Goal: Task Accomplishment & Management: Use online tool/utility

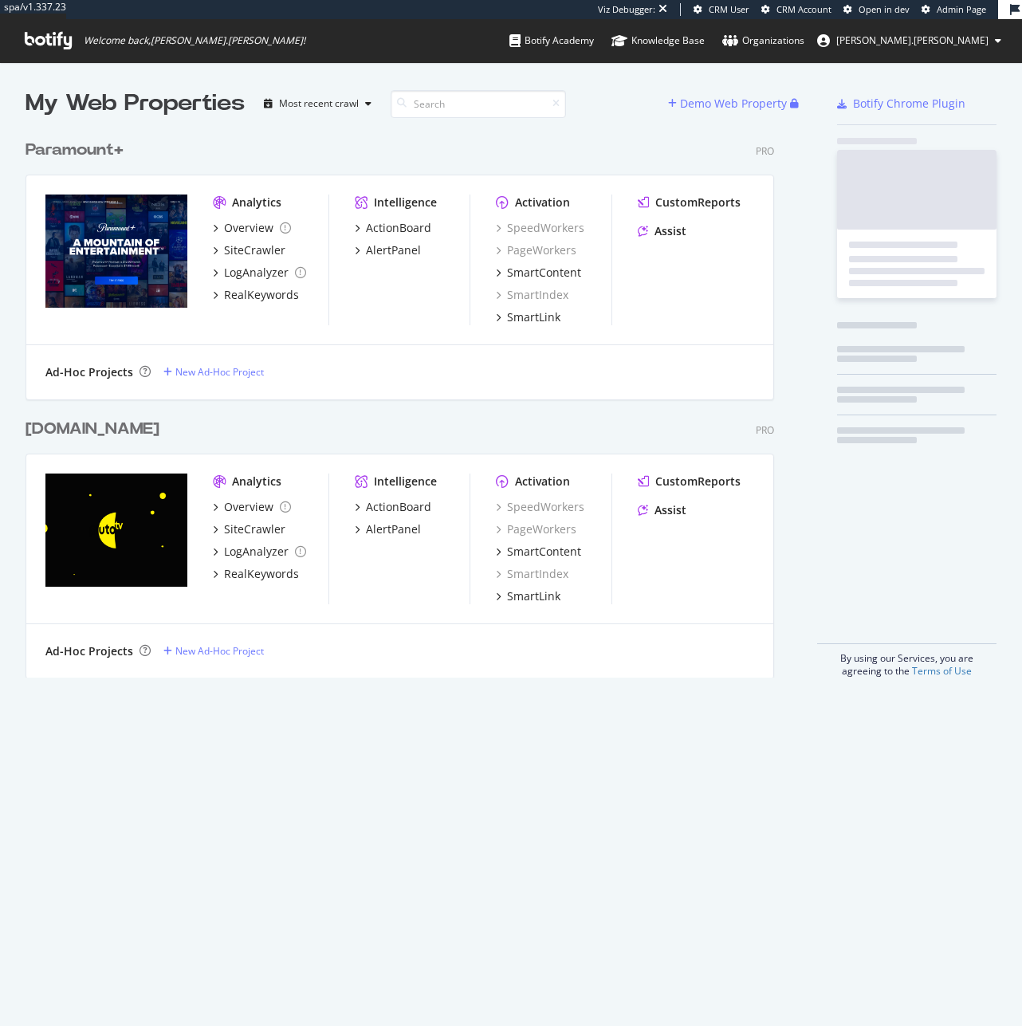
scroll to position [546, 749]
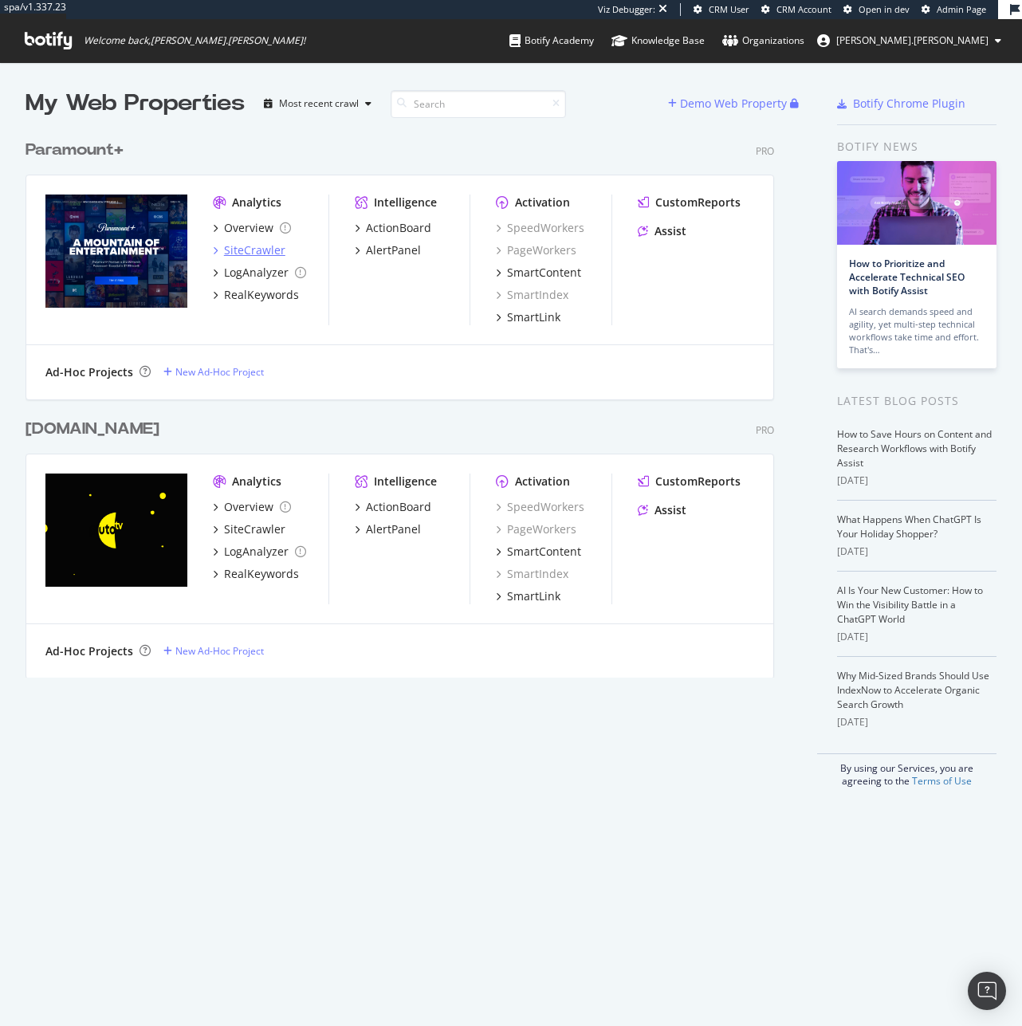
click at [237, 248] on div "SiteCrawler" at bounding box center [254, 250] width 61 height 16
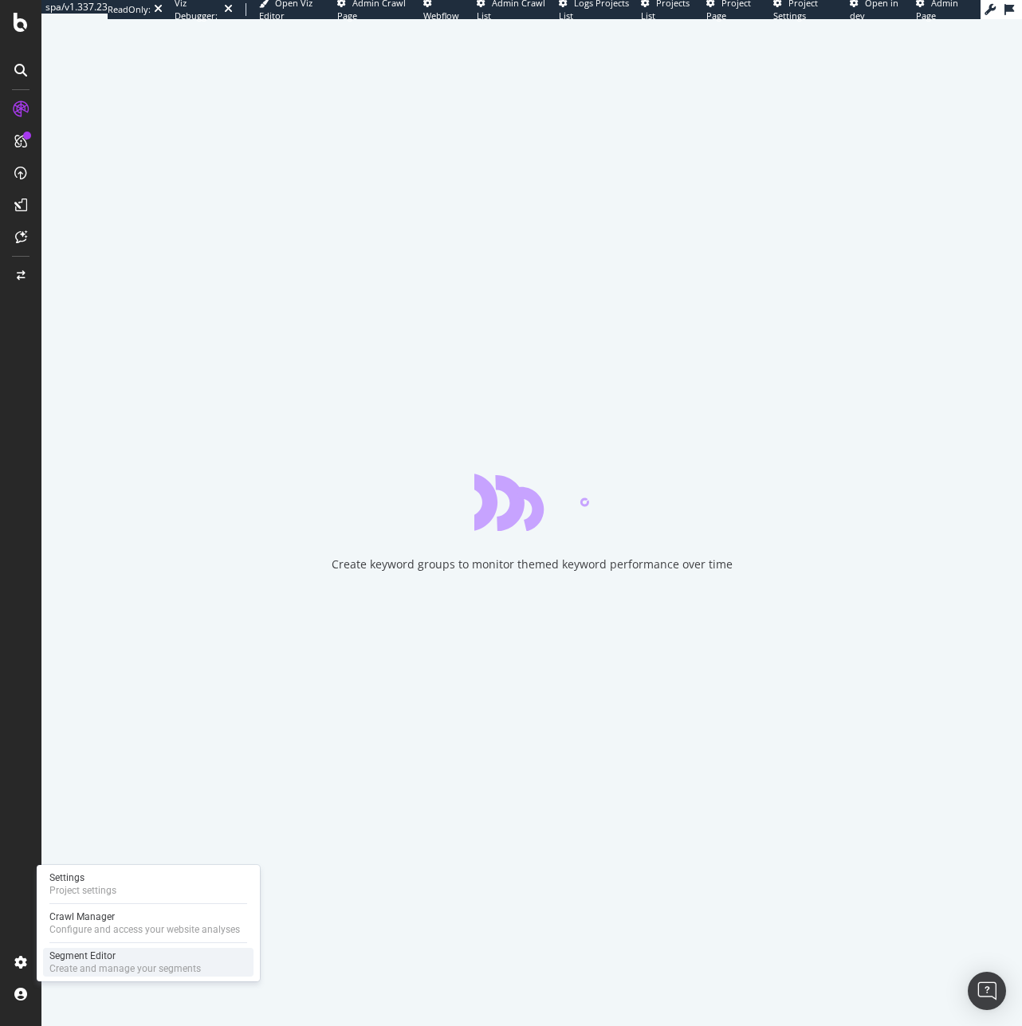
click at [43, 952] on div "Segment Editor Create and manage your segments" at bounding box center [148, 961] width 210 height 29
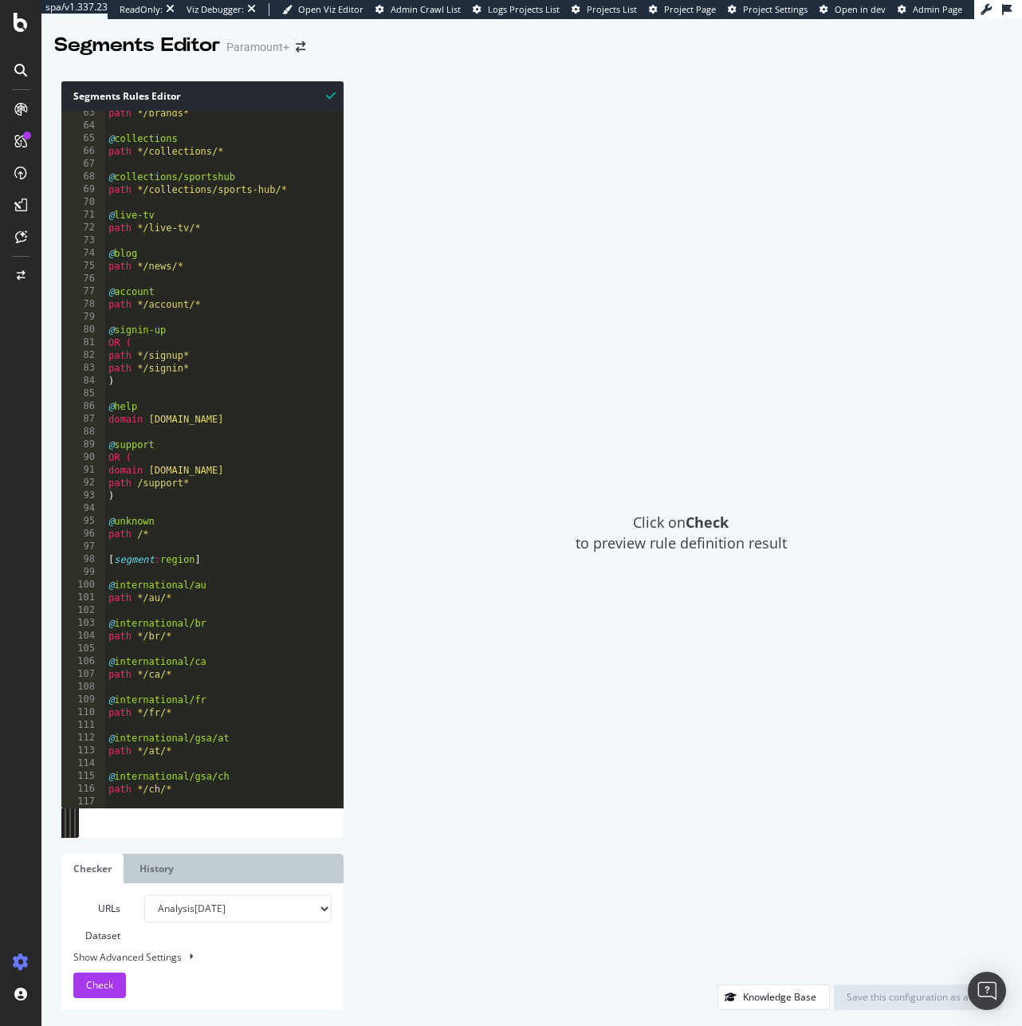
scroll to position [1280, 0]
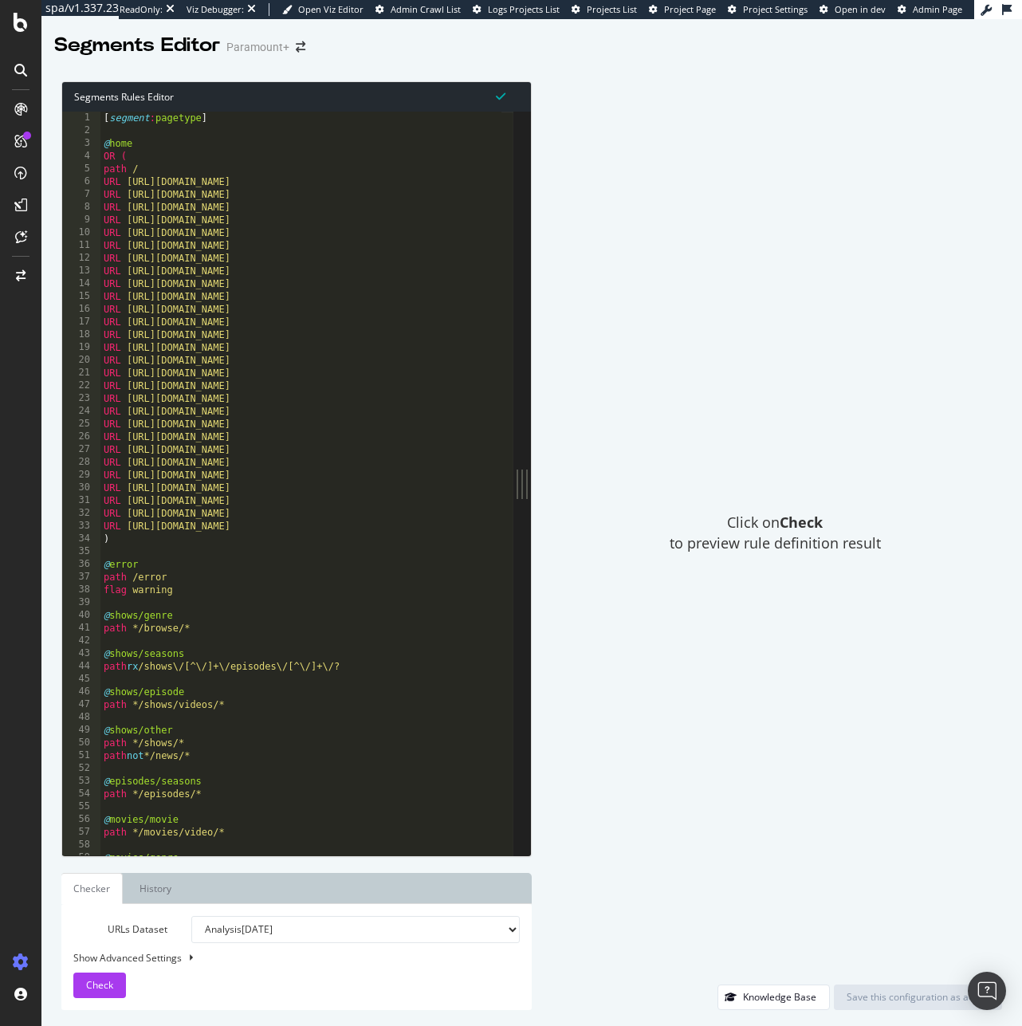
drag, startPoint x: 339, startPoint y: 487, endPoint x: 1180, endPoint y: 577, distance: 846.3
click at [1021, 577] on html "spa/v1.337.23 ReadOnly: Viz Debugger: Open Viz Editor Admin Crawl List Logs Pro…" at bounding box center [511, 513] width 1022 height 1026
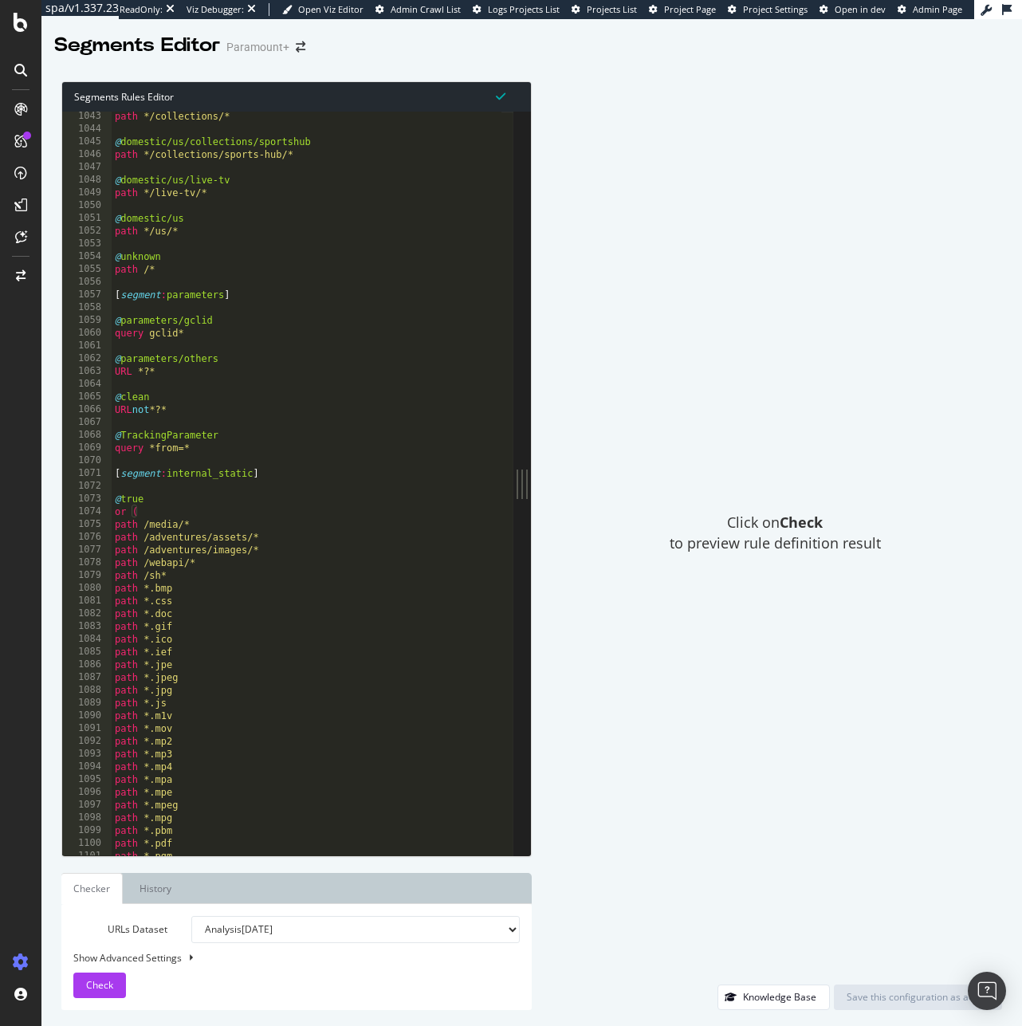
scroll to position [13041, 0]
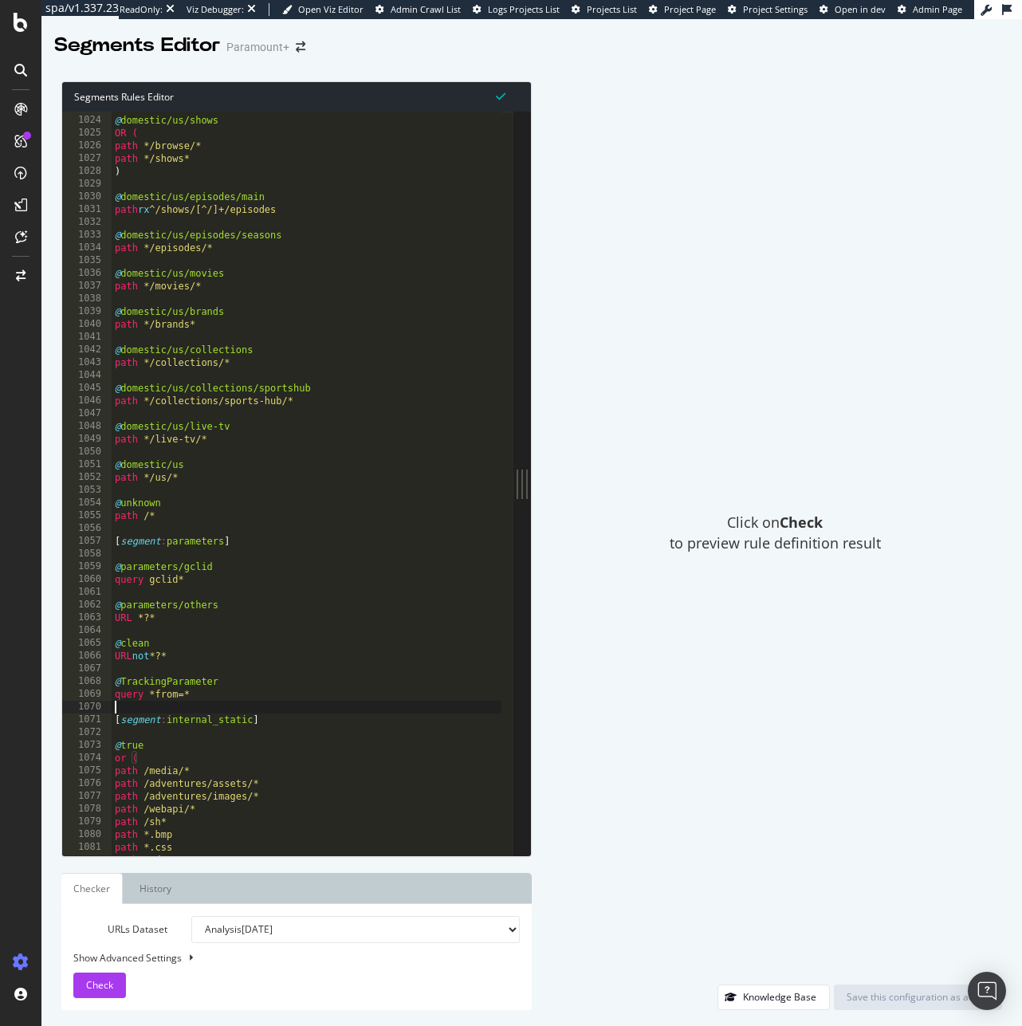
click at [235, 711] on div "@ domestic/us/shows OR ( path */browse/* path */shows* ) @ domestic/us/episodes…" at bounding box center [307, 485] width 390 height 769
click at [240, 699] on div "@ domestic/us/shows OR ( path */browse/* path */shows* ) @ domestic/us/episodes…" at bounding box center [307, 485] width 390 height 769
type textarea "query *from=*"
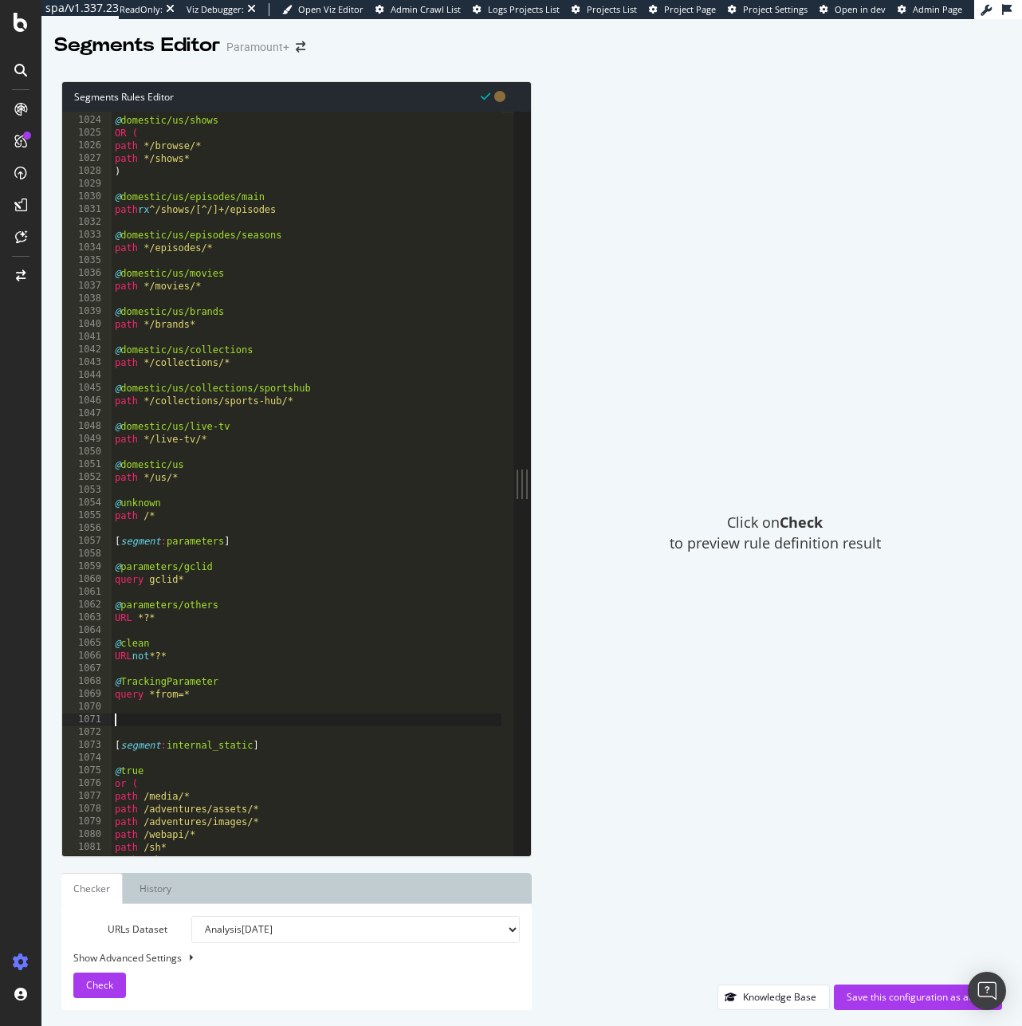
paste textarea "path https://www.paramountplus.com/ve/shows/Zorro/"
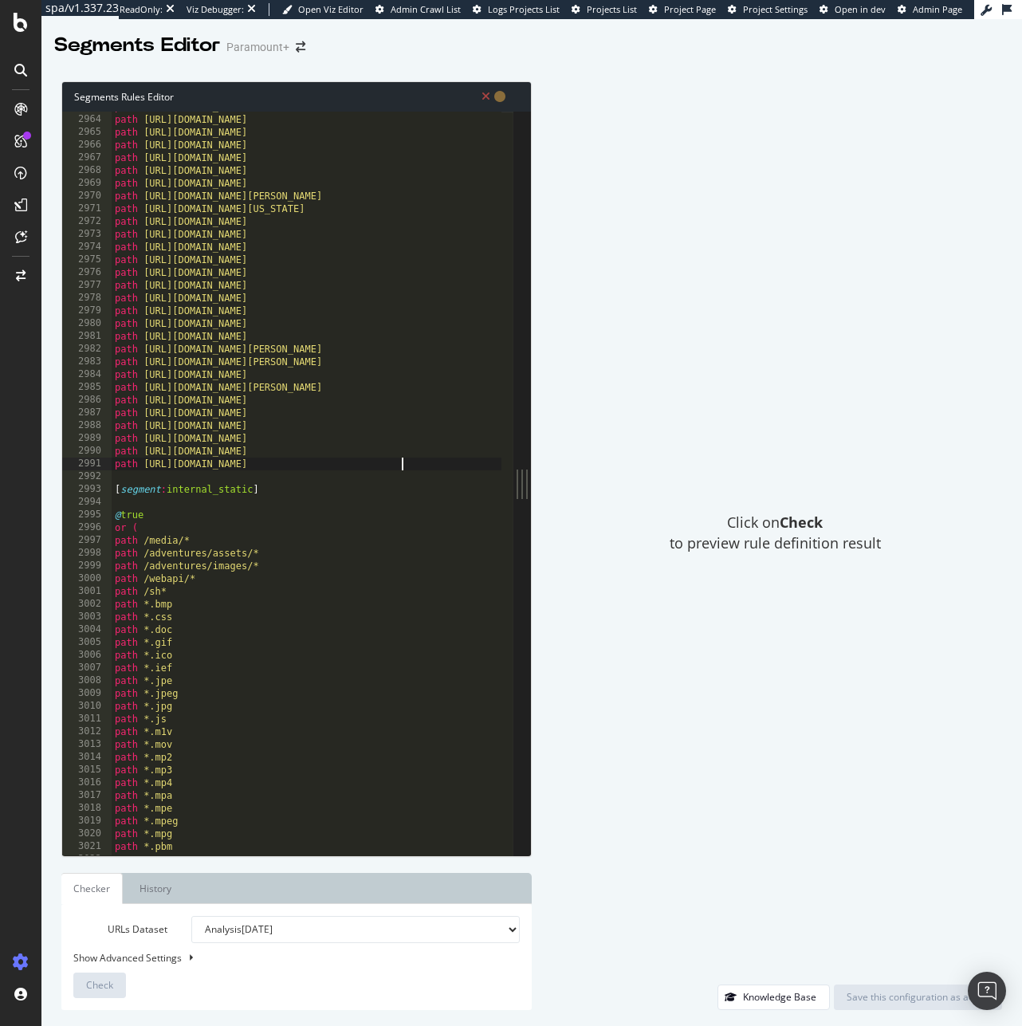
scroll to position [25326, 0]
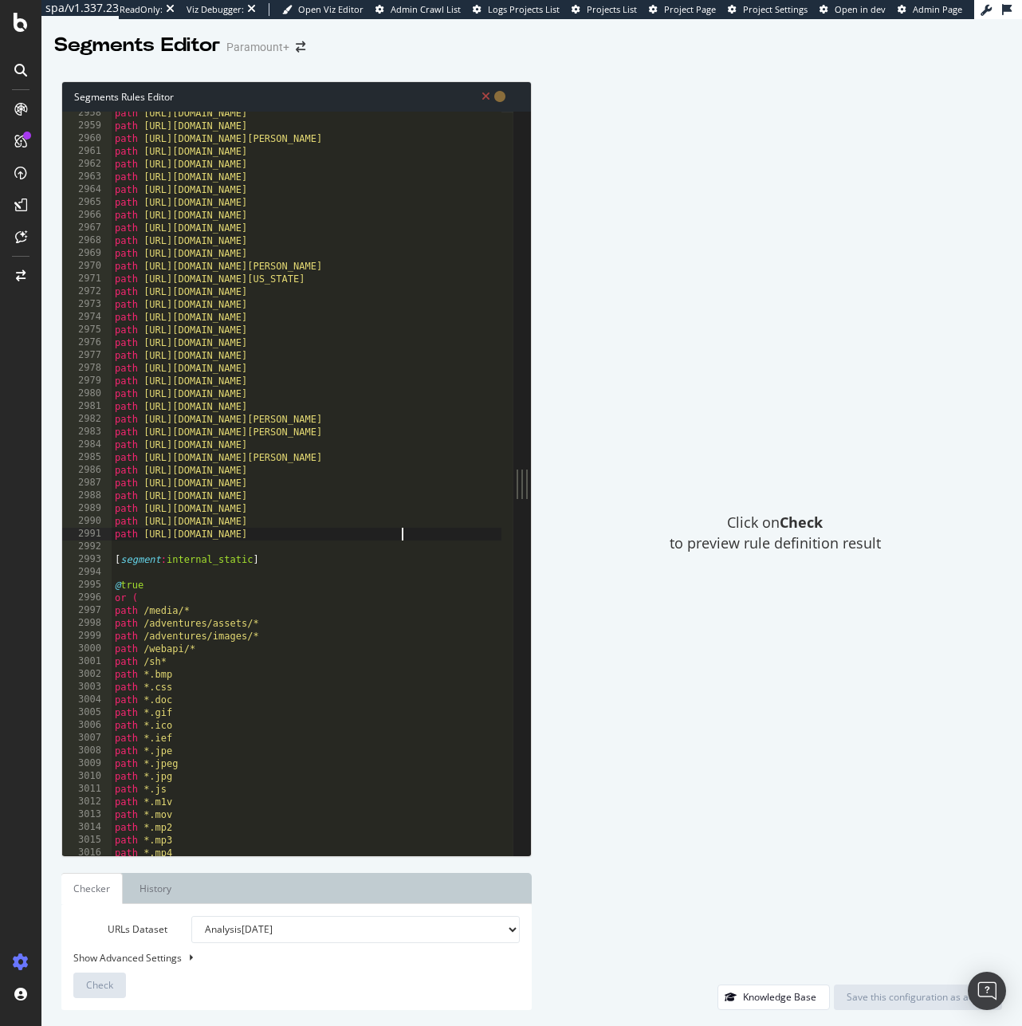
type textarea "path https://www.paramountplus.com/ve/shows/Zorro/"
paste textarea ")"
type textarea ")"
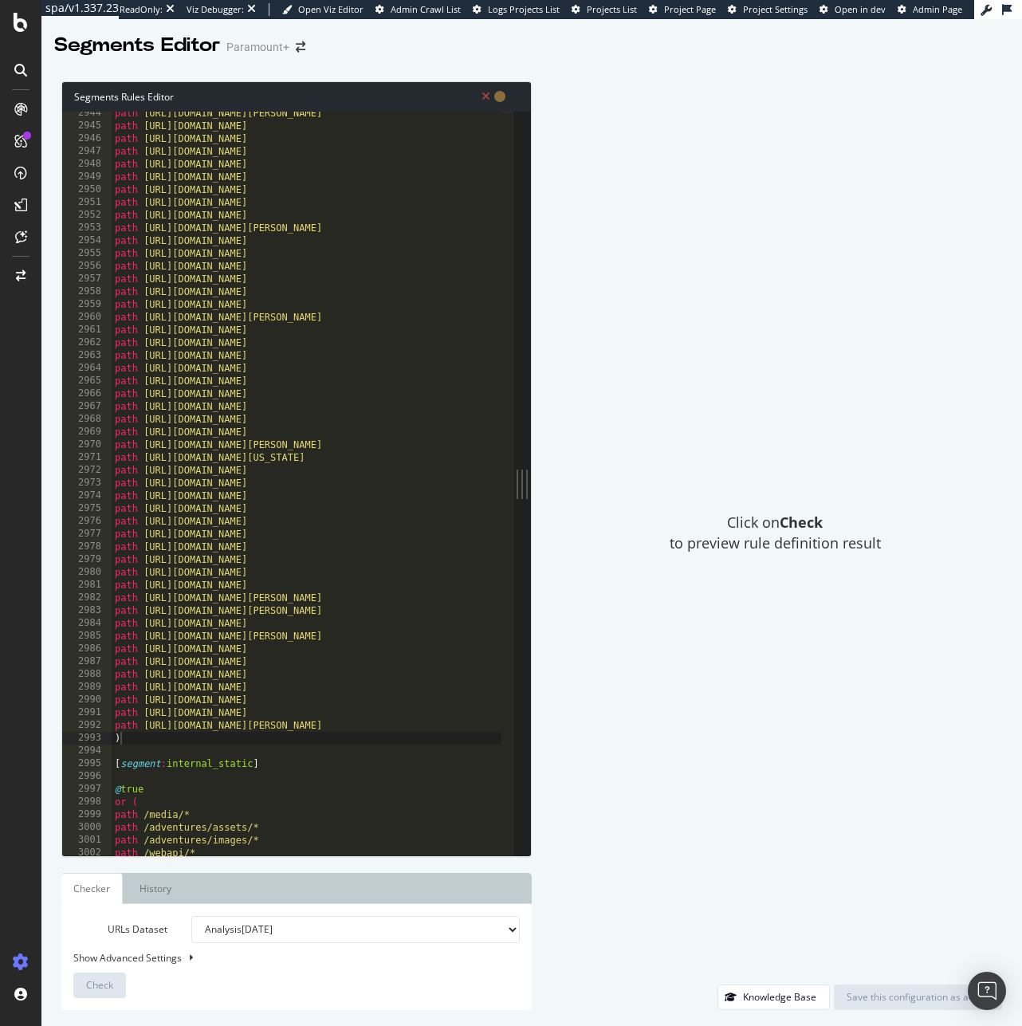
scroll to position [25204, 0]
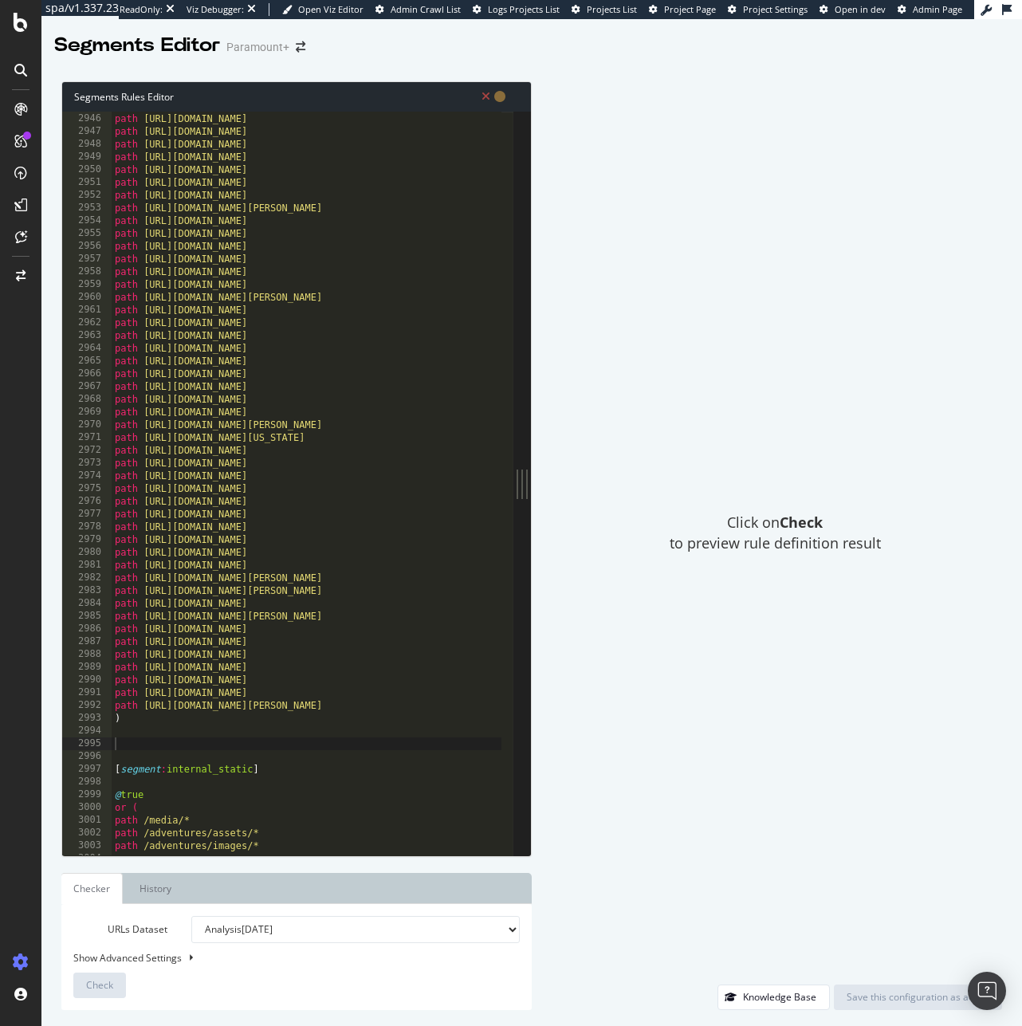
click at [149, 743] on div "path https://www.paramountplus.com/ve/shows/Yellowstone/ path https://www.param…" at bounding box center [362, 478] width 500 height 757
paste textarea "path https://www.paramountplus.com/ve/shows/My-Son-Jeffrey-The-D"
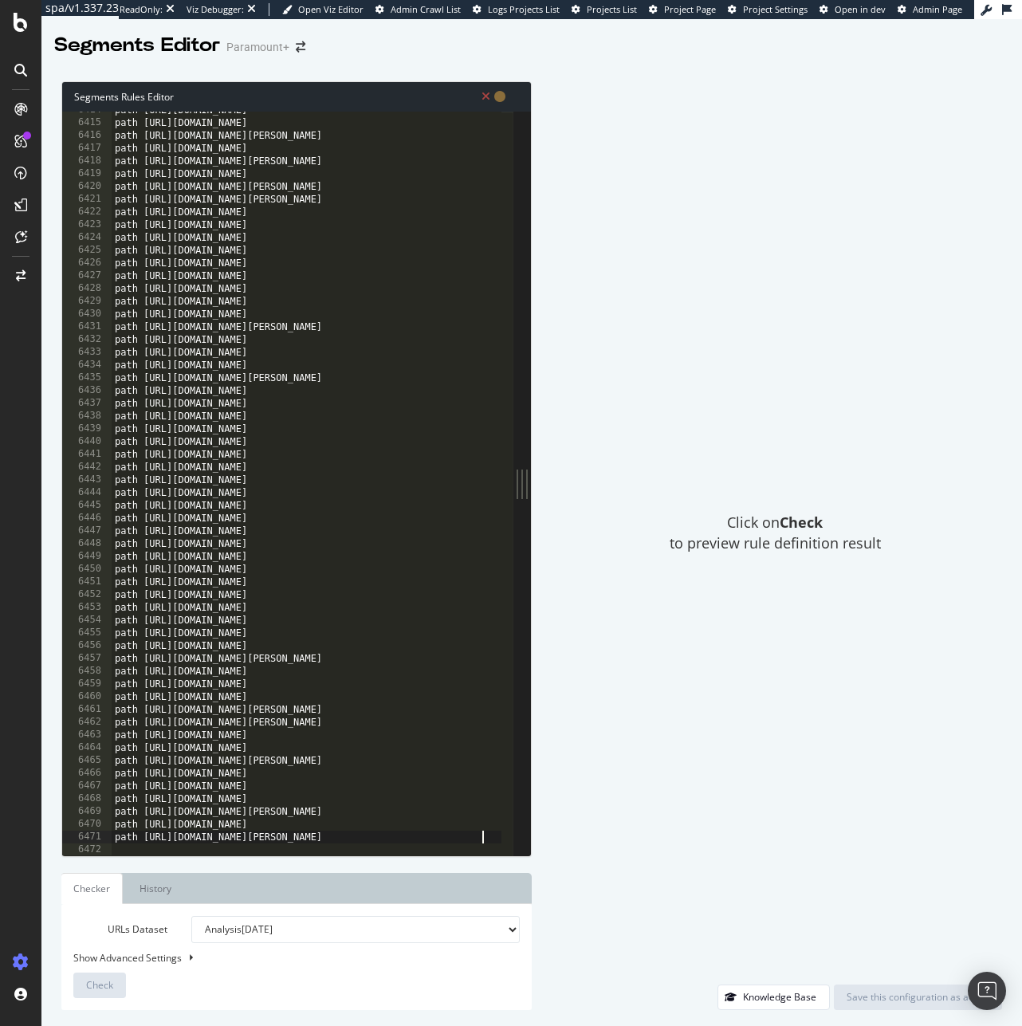
scroll to position [25380, 0]
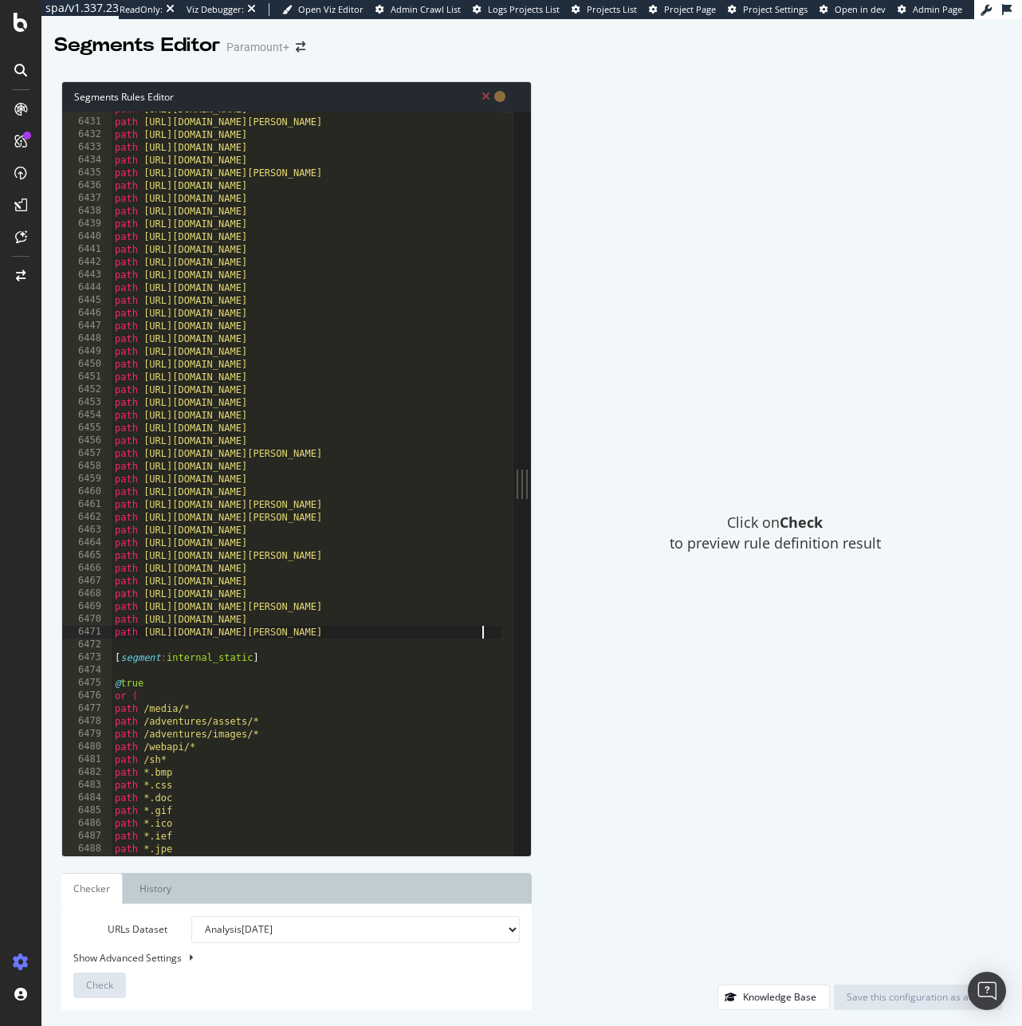
click at [464, 634] on div "path https://www.paramountplus.com/ve/shows/NCIS-New-Orleans/ path https://www.…" at bounding box center [365, 481] width 506 height 757
click at [392, 601] on div "path https://www.paramountplus.com/ve/shows/NCIS-New-Orleans/ path https://www.…" at bounding box center [365, 481] width 506 height 757
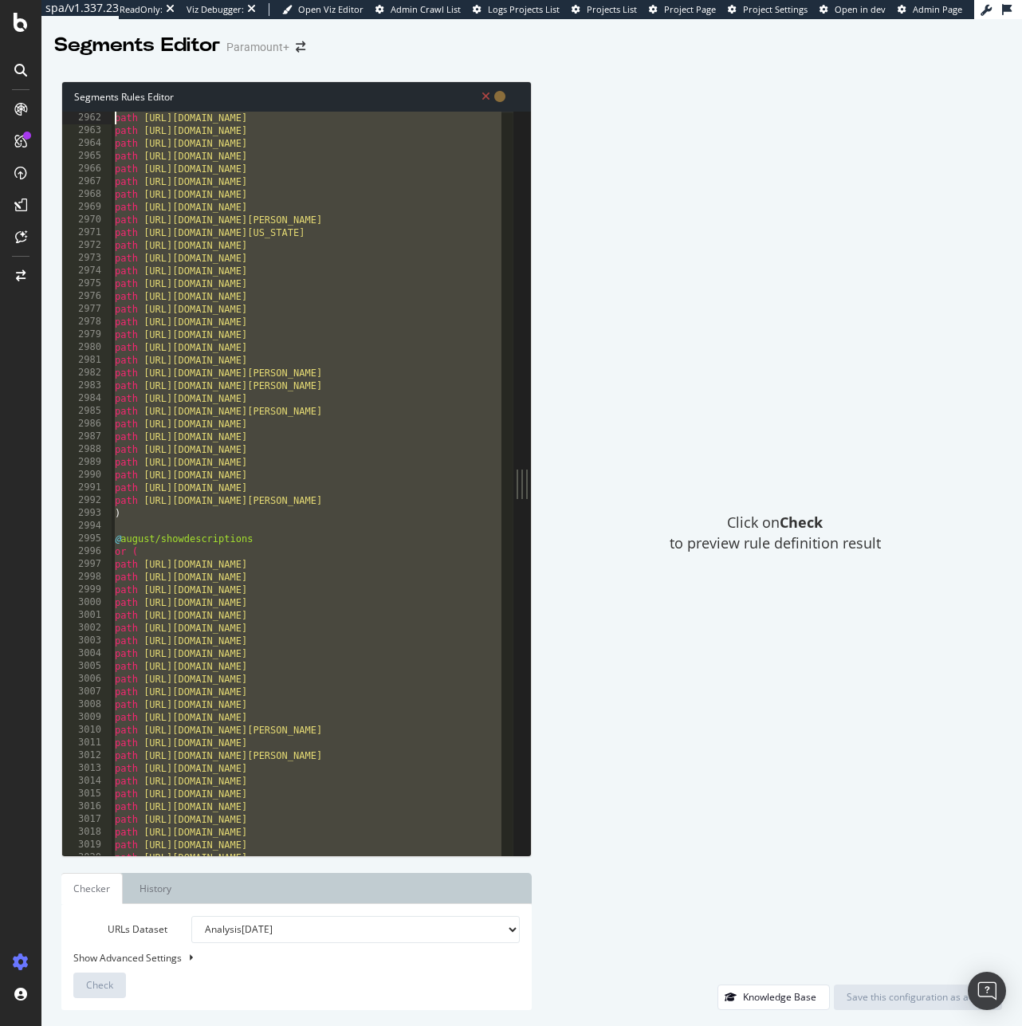
scroll to position [11790, 0]
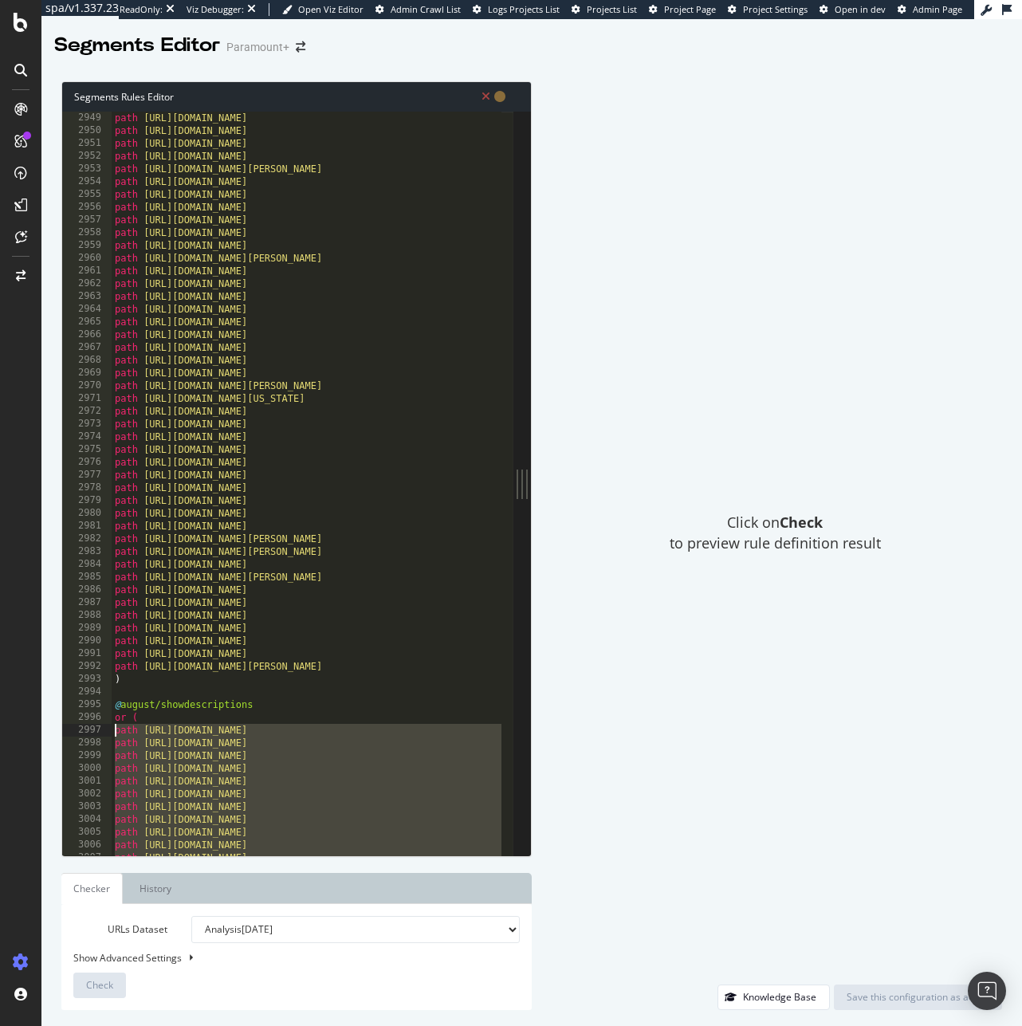
drag, startPoint x: 489, startPoint y: 635, endPoint x: 93, endPoint y: 733, distance: 408.0
click at [93, 733] on div "path https://www.paramountplus.com/ve/shows/Mike-Judges-Beavis-Butt-Head/ 2949 …" at bounding box center [287, 483] width 451 height 743
type textarea "path https://www.paramountplus.com/br/shows/Acapulco-Shore/ path https://www.pa…"
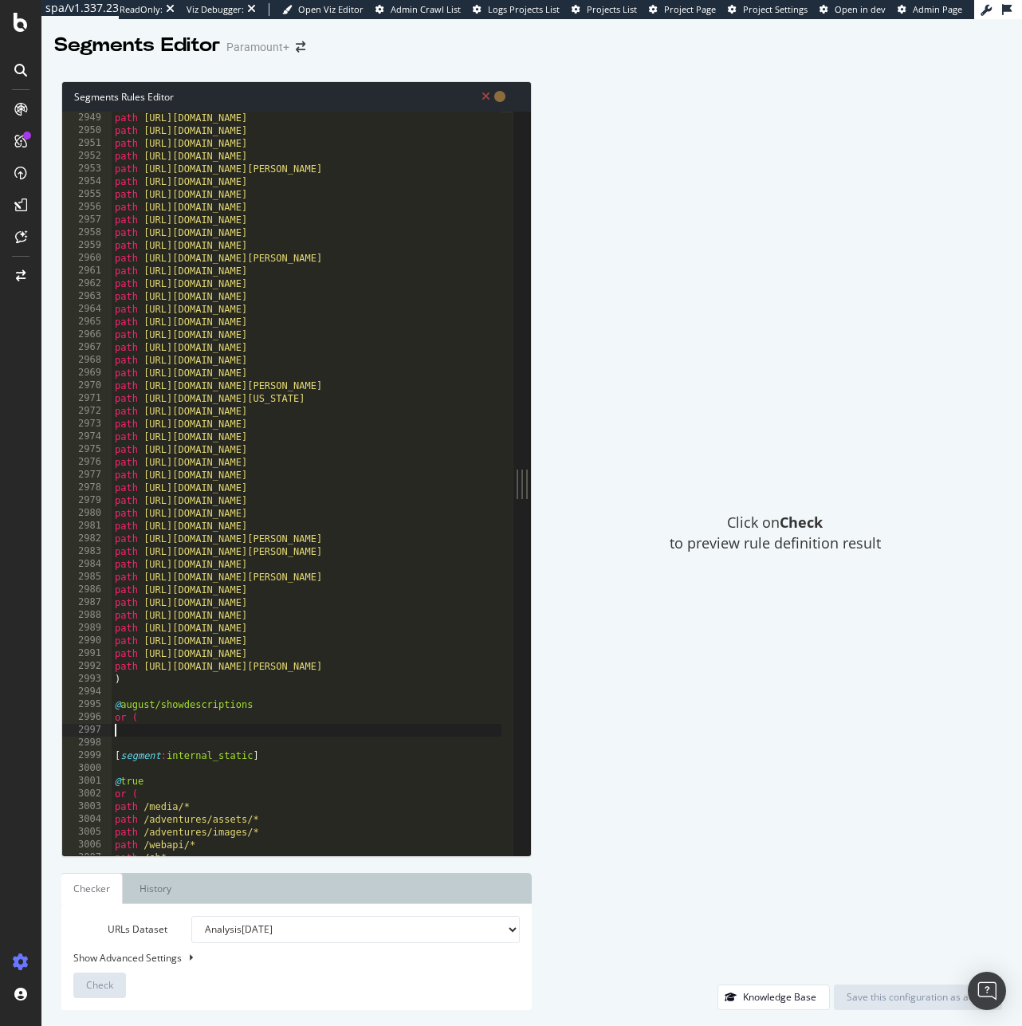
paste textarea "path https://www.paramountplus.com/ve/shows/Yonder/"
type textarea "path https://www.paramountplus.com/ve/shows/Yonder/"
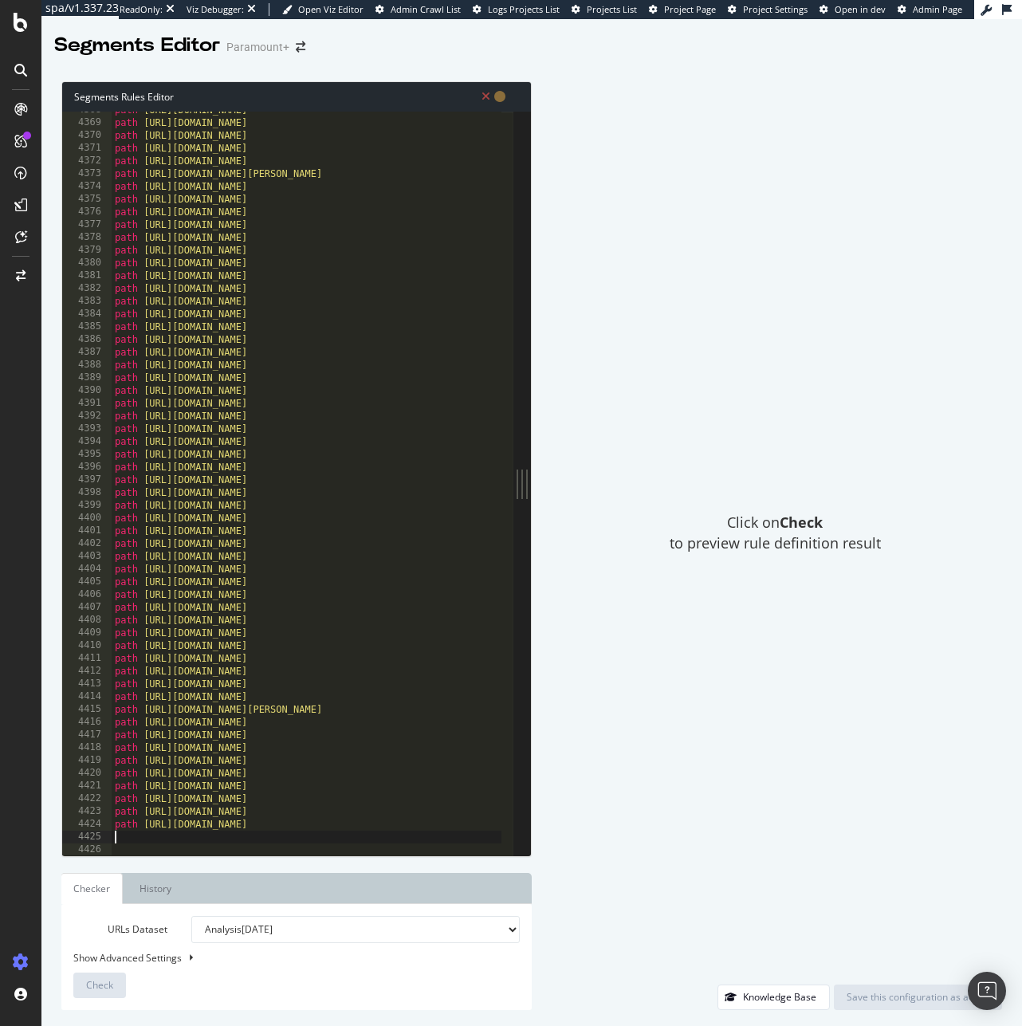
type textarea ")"
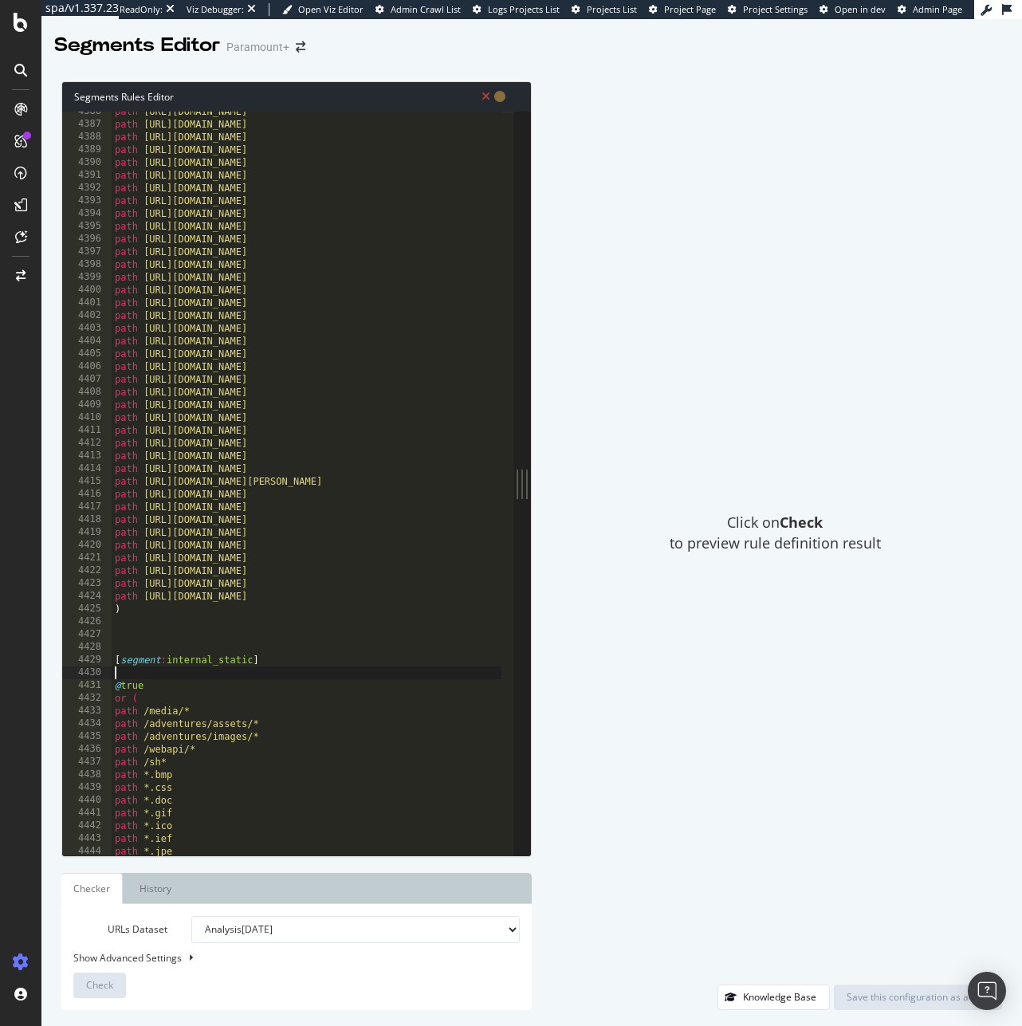
click at [273, 679] on div "path https://www.paramountplus.com/ve/shows/Are-You-The-One-Brasil/ path https:…" at bounding box center [419, 483] width 614 height 757
click at [214, 633] on div "path https://www.paramountplus.com/ve/shows/Are-You-The-One-Brasil/ path https:…" at bounding box center [419, 483] width 614 height 757
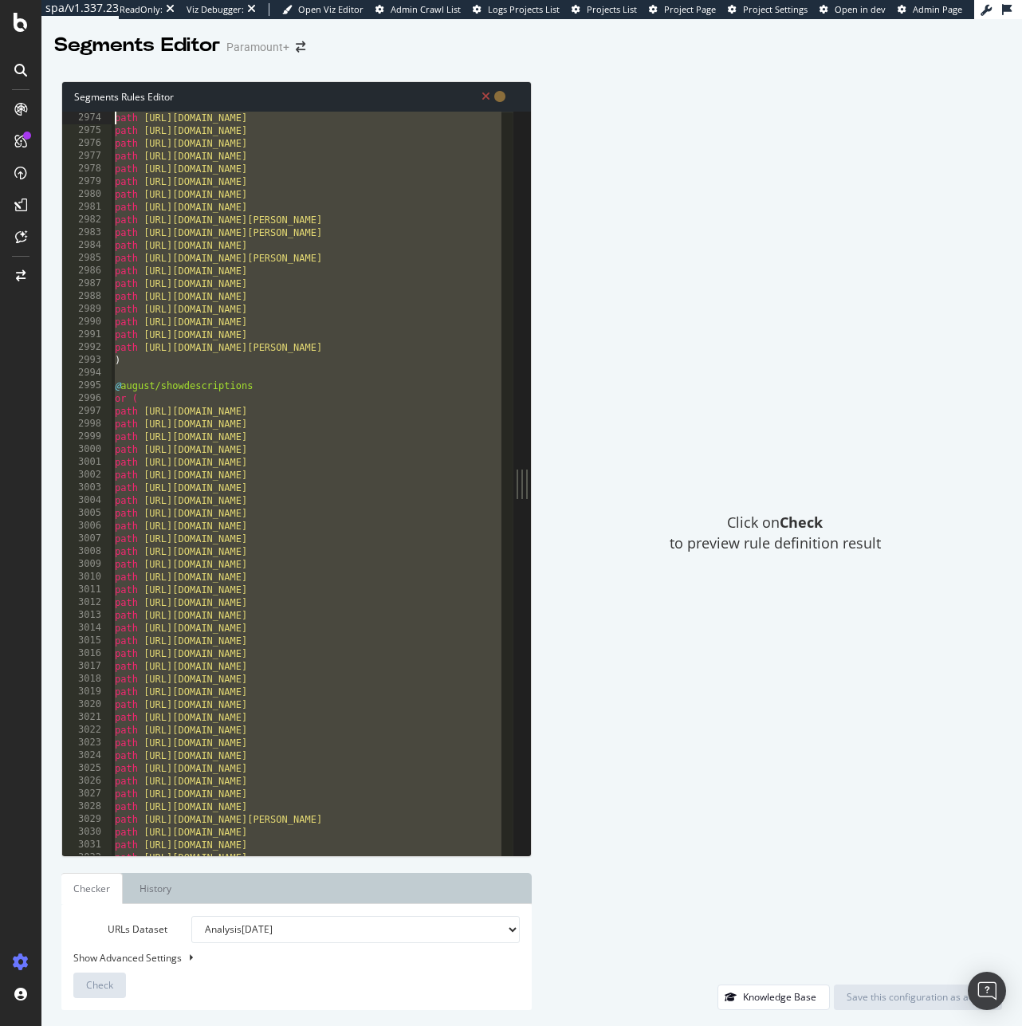
scroll to position [17297, 0]
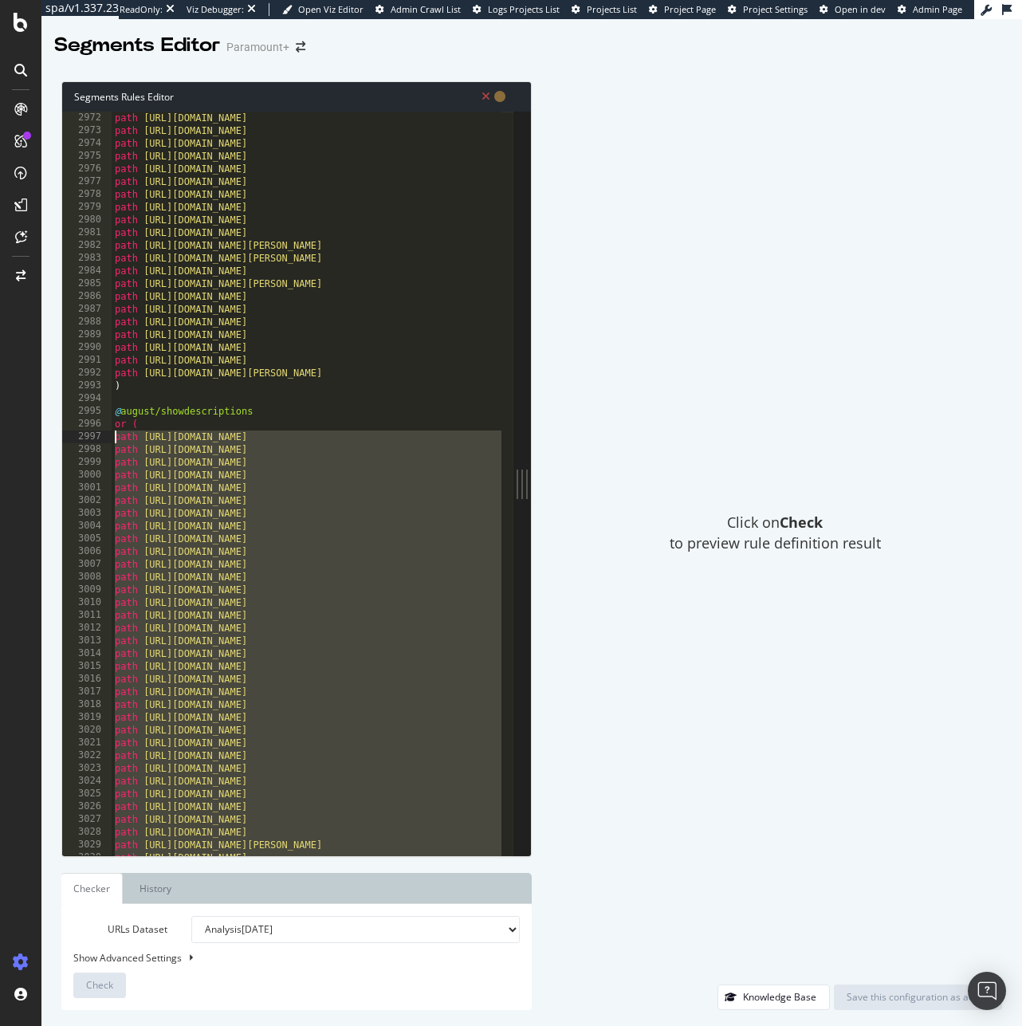
drag, startPoint x: 194, startPoint y: 535, endPoint x: 68, endPoint y: 438, distance: 159.7
click at [68, 438] on div "2972 2973 2974 2975 2976 2977 2978 2979 2980 2981 2982 2983 2984 2985 2986 2987…" at bounding box center [287, 483] width 451 height 743
type textarea "path https://www.paramountplus.com/mx/shows/A-Bloody-Lucky-Day/ path https://ww…"
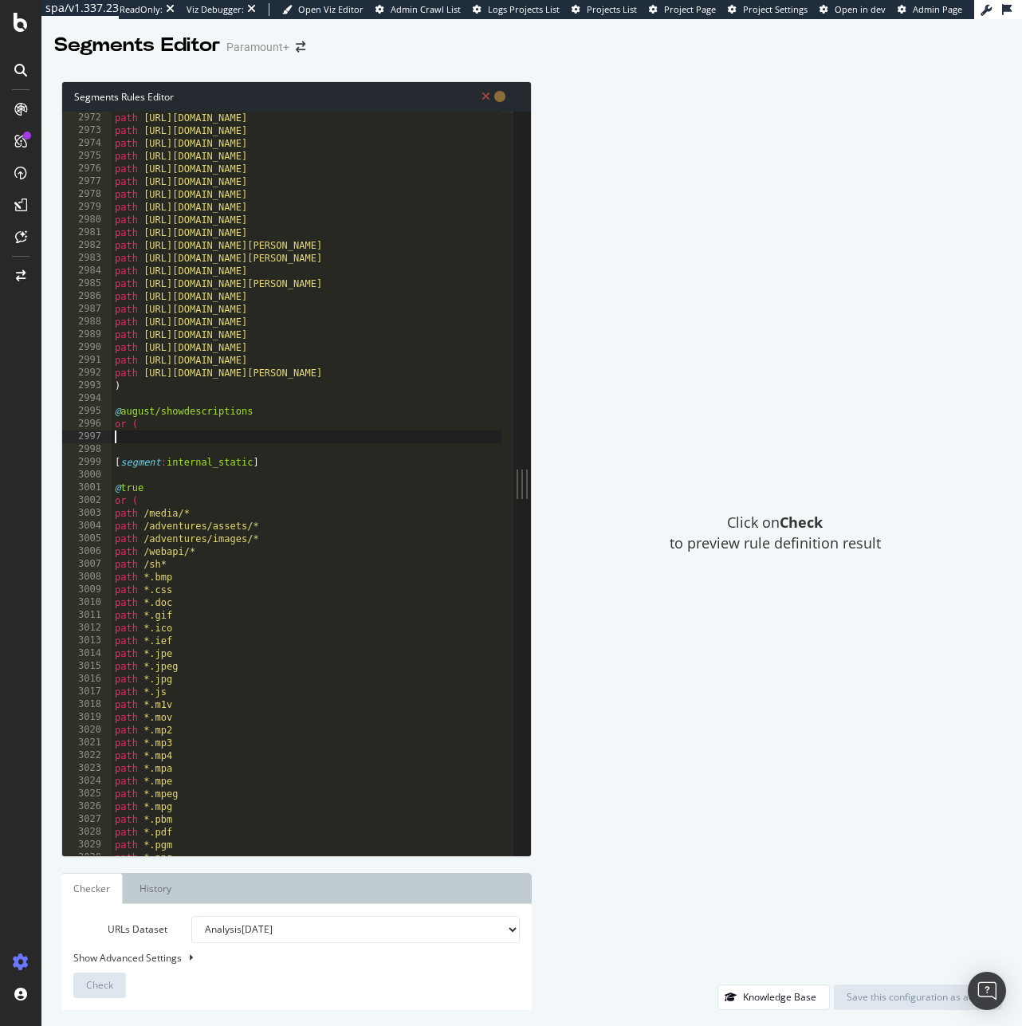
paste textarea "path https://www.paramountplus.com/ve/shows/Yo-Soy-Franky/"
type textarea "path https://www.paramountplus.com/ve/shows/Yo-Soy-Franky/"
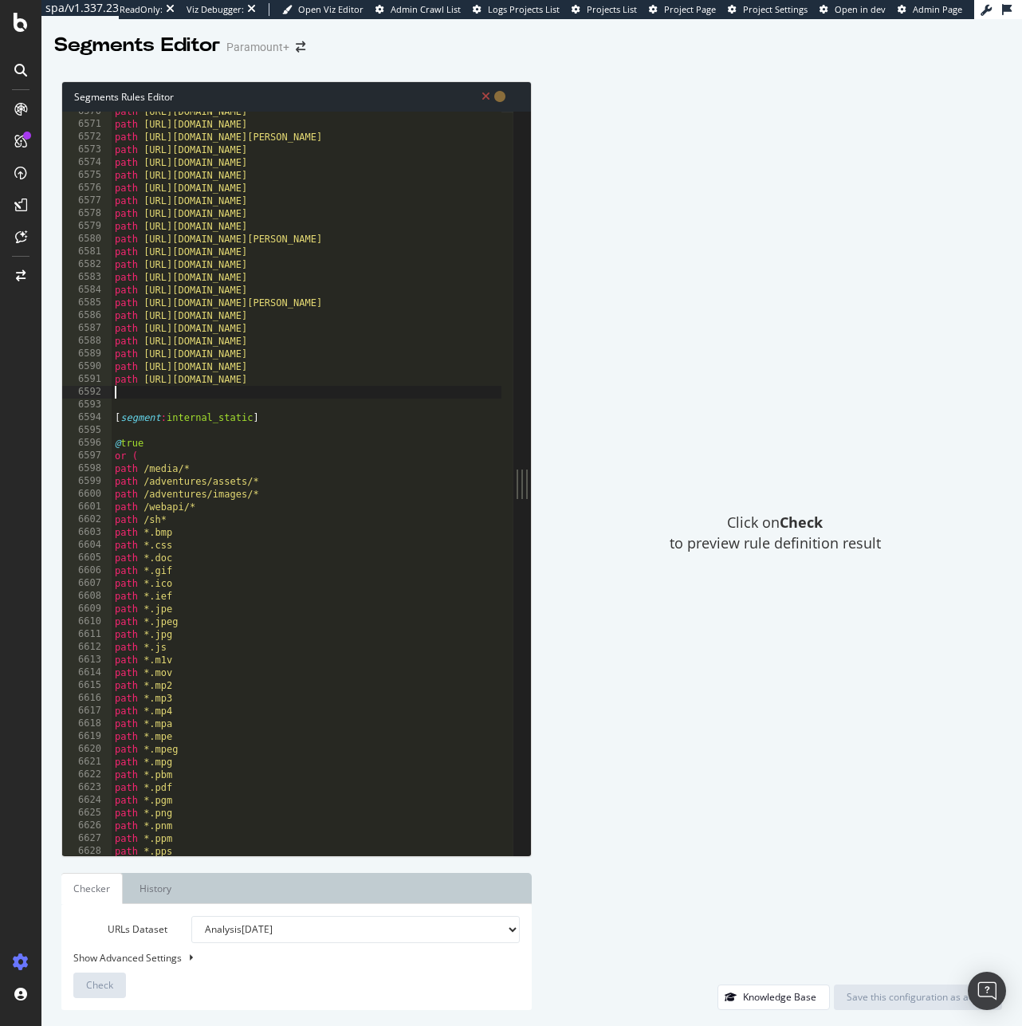
type textarea ")"
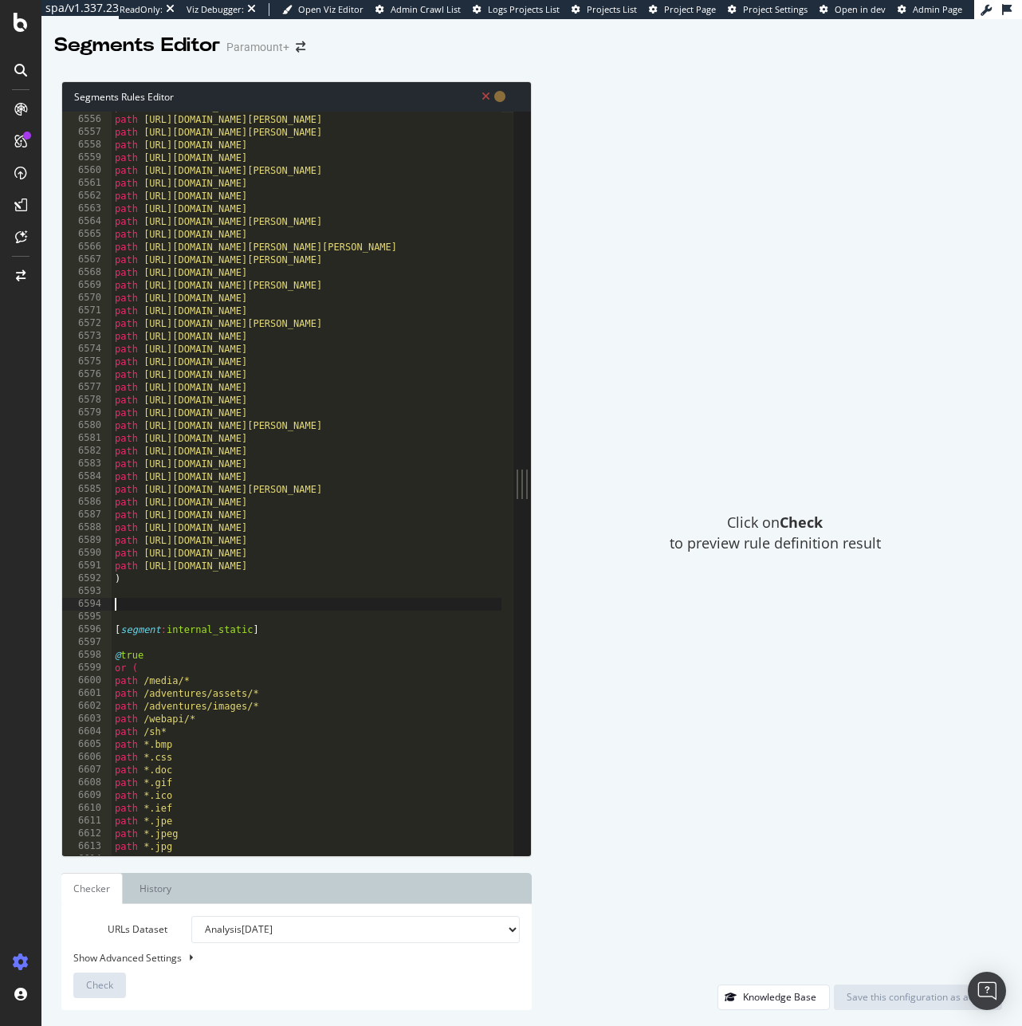
paste textarea "path https://www.paramountplus.com/ve/shows/Yonder/"
type textarea "path https://www.paramountplus.com/ve/shows/Yonder/"
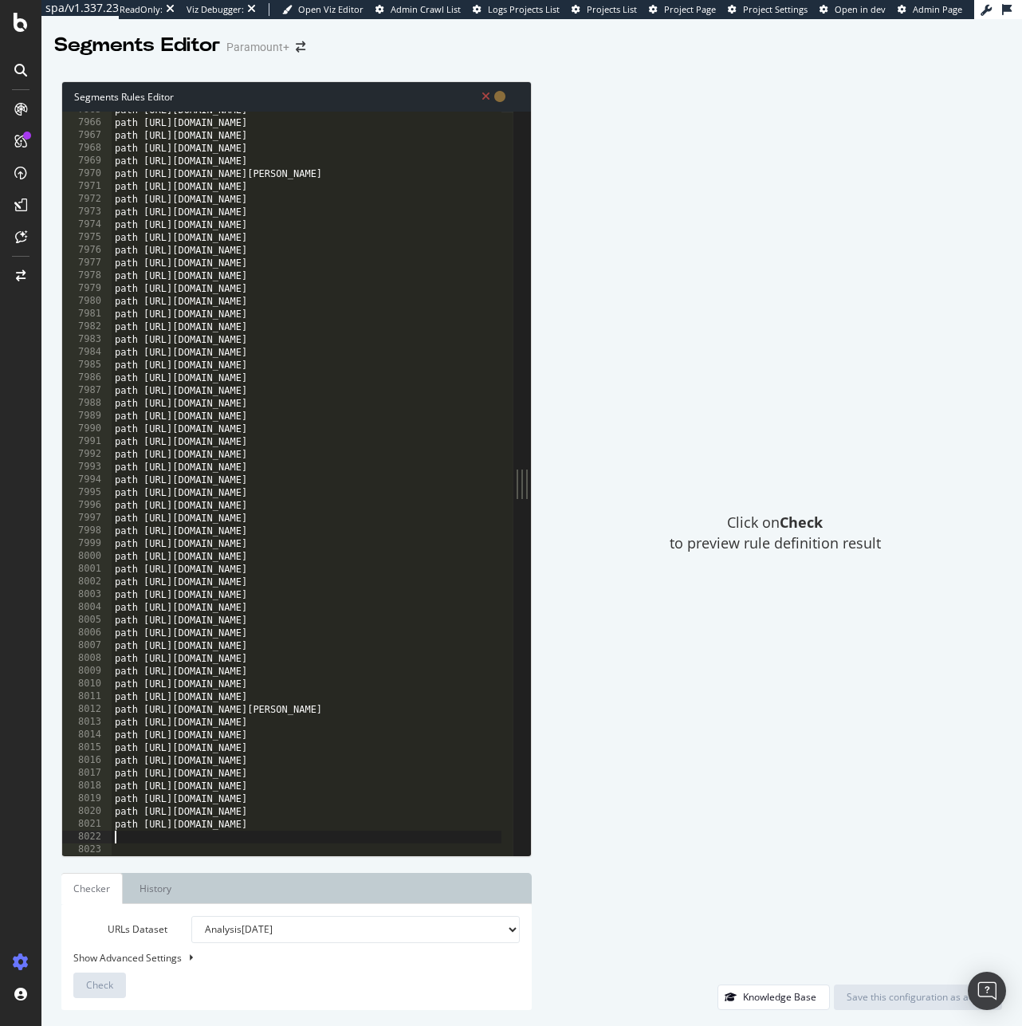
type textarea ")"
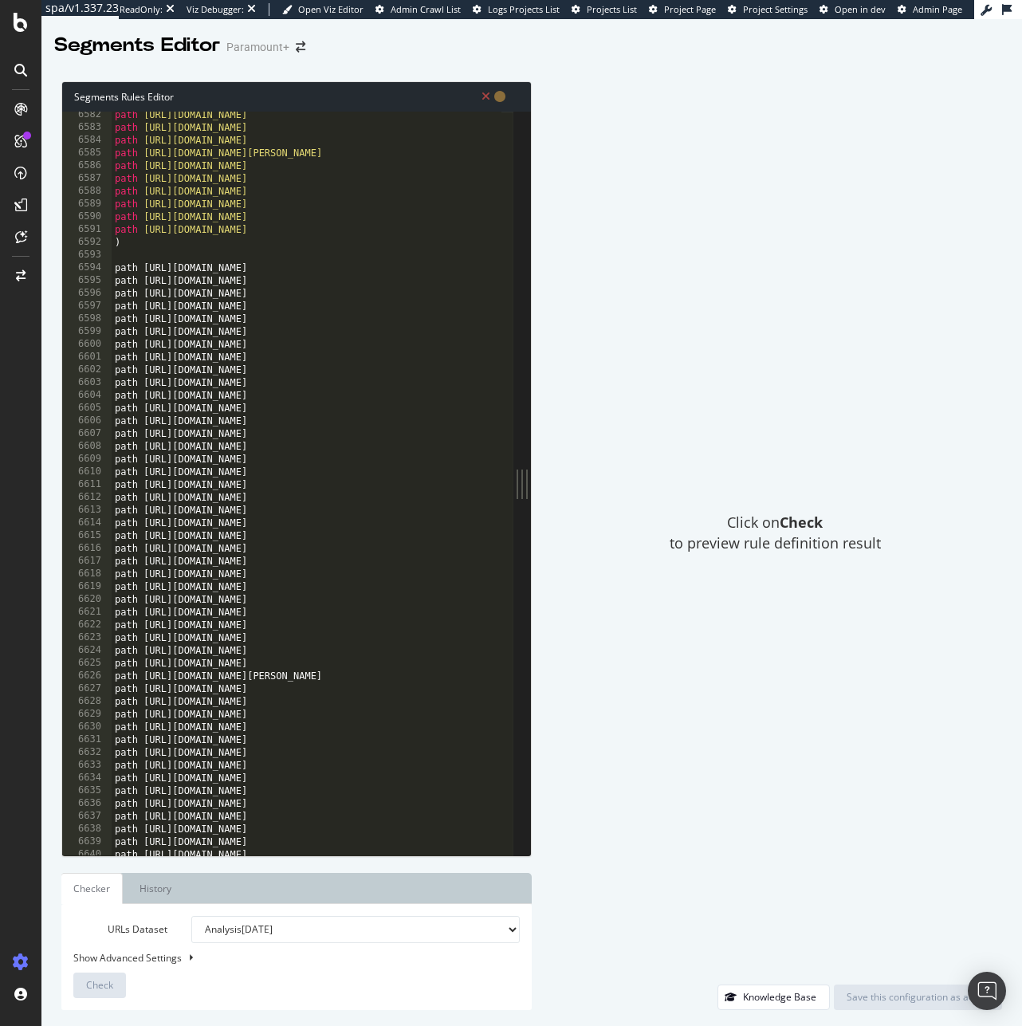
scroll to position [21149, 0]
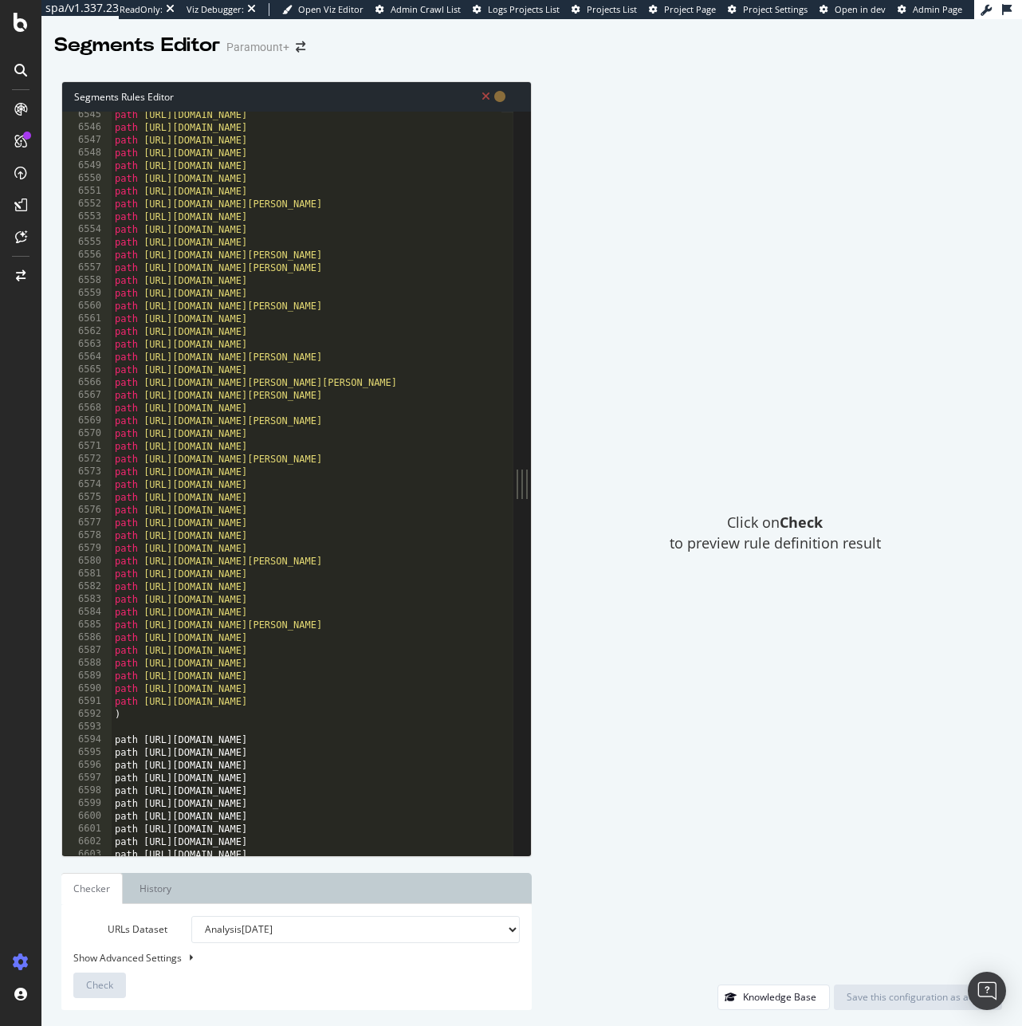
click at [159, 725] on div "path https://www.paramountplus.com/ve/shows/Aussie-Shore/ path https://www.para…" at bounding box center [419, 486] width 614 height 757
click at [163, 712] on div "path https://www.paramountplus.com/ve/shows/Aussie-Shore/ path https://www.para…" at bounding box center [419, 486] width 614 height 757
type textarea ")"
type textarea "@september/showdescriptions"
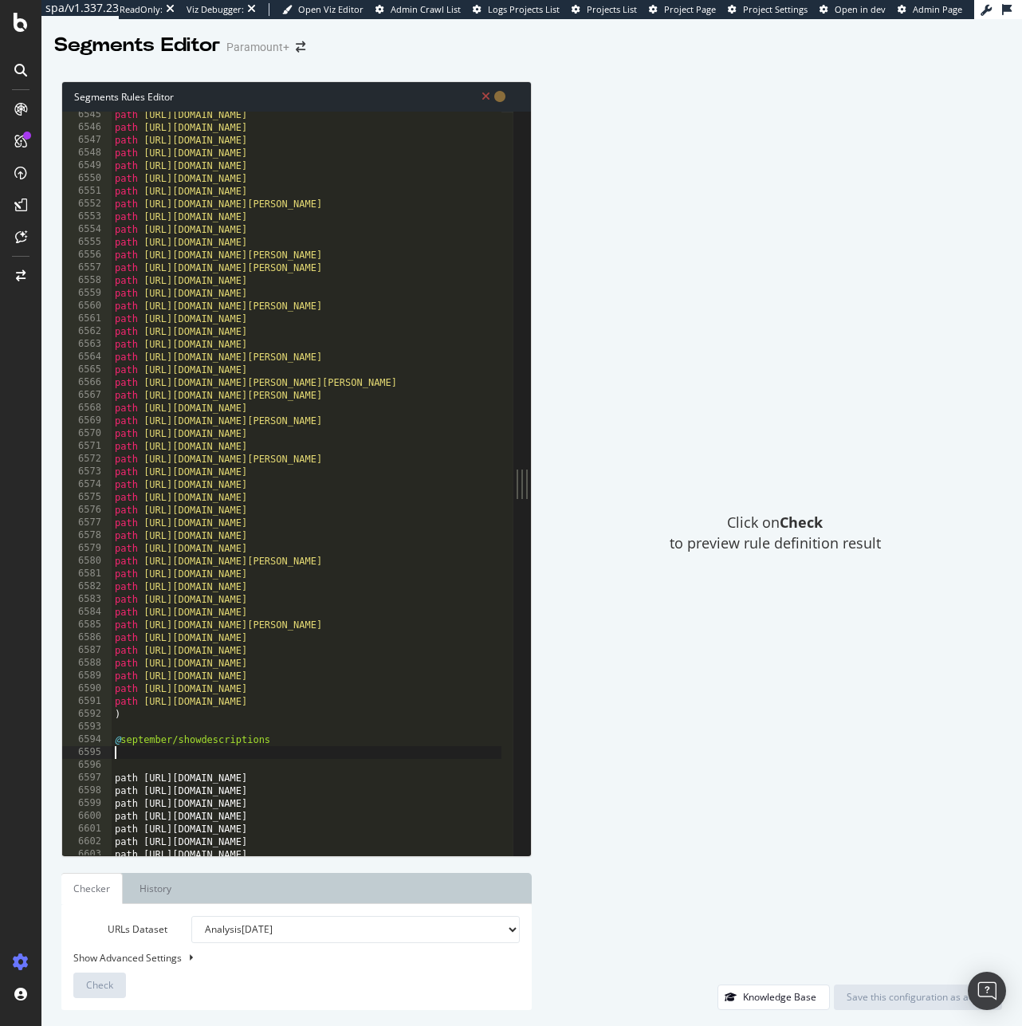
scroll to position [0, 0]
type textarea "("
type textarea "or ("
click at [183, 767] on div "path https://www.paramountplus.com/ve/shows/Aussie-Shore/ path https://www.para…" at bounding box center [419, 486] width 614 height 757
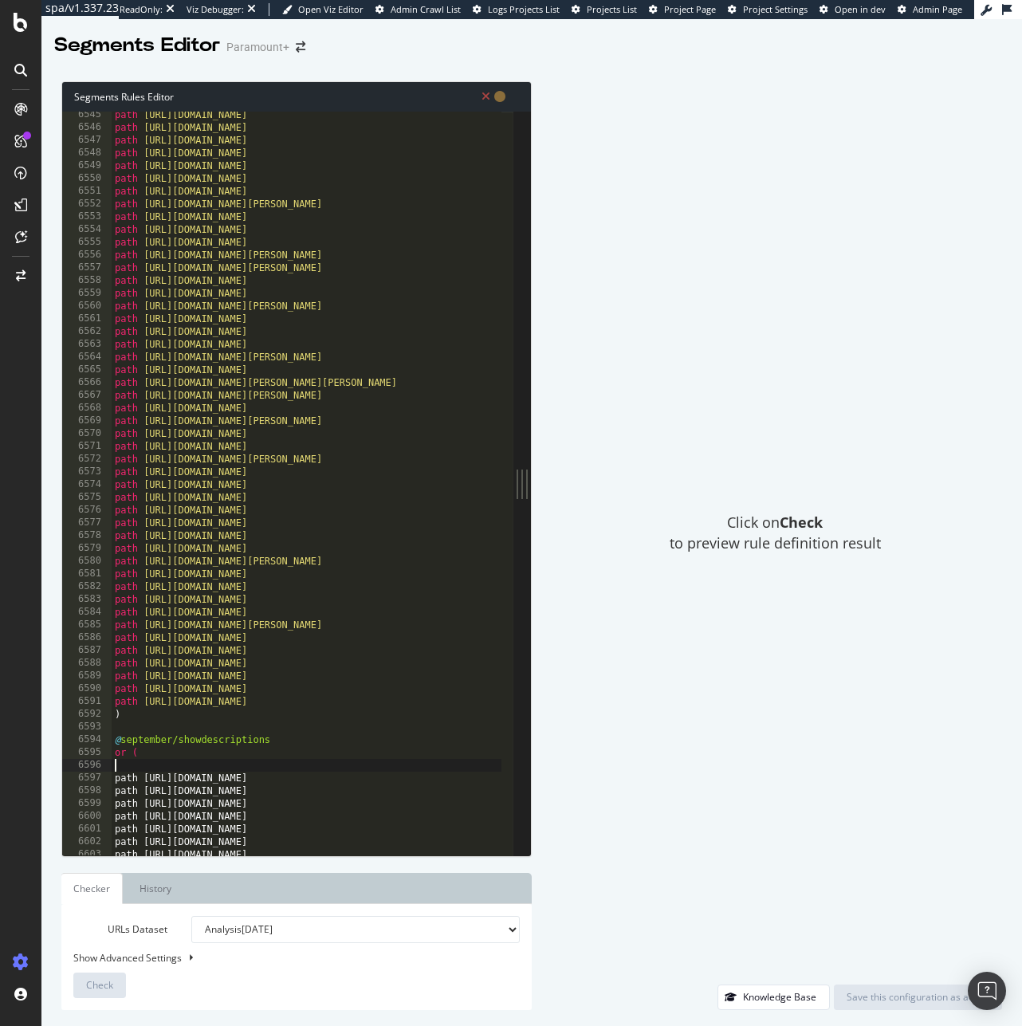
type textarea "or ("
click at [333, 725] on div "path https://www.paramountplus.com/ve/shows/Aussie-Shore/ path https://www.para…" at bounding box center [419, 486] width 614 height 757
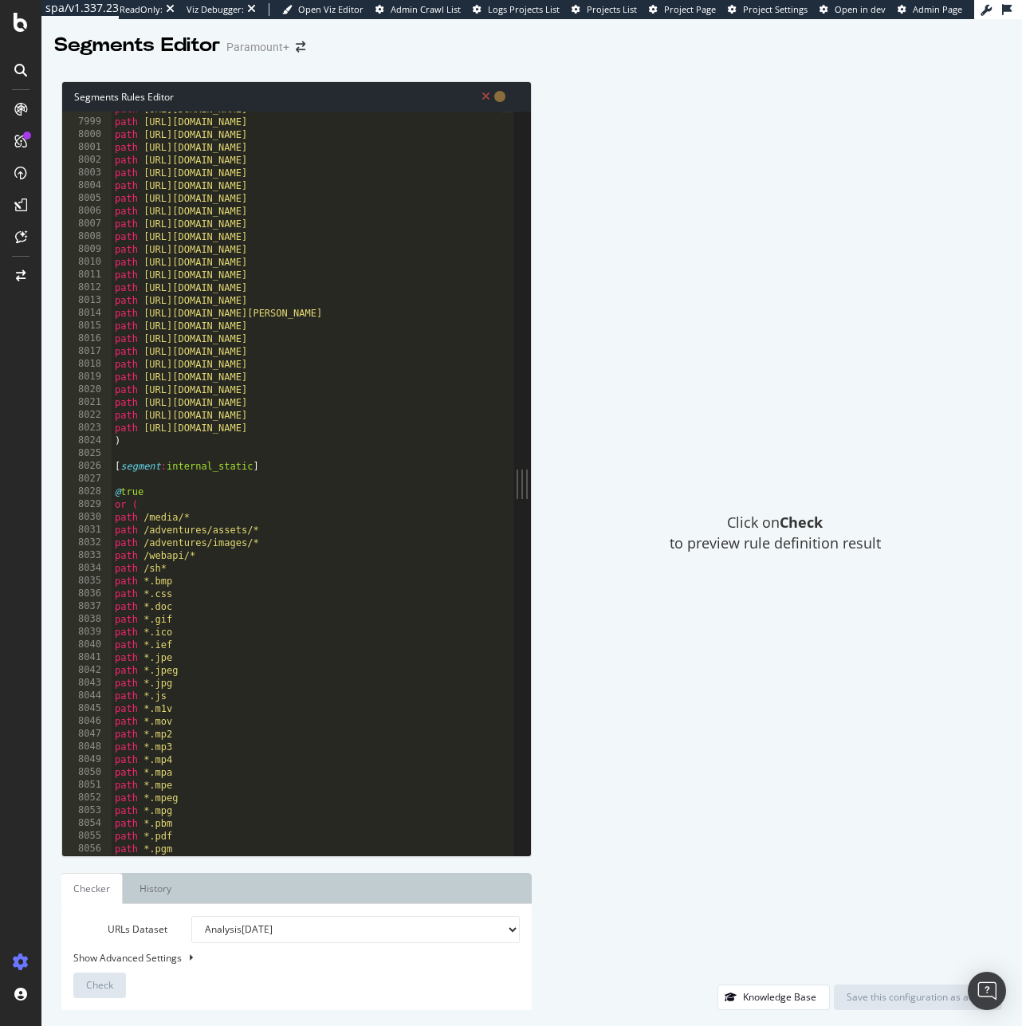
scroll to position [25352, 0]
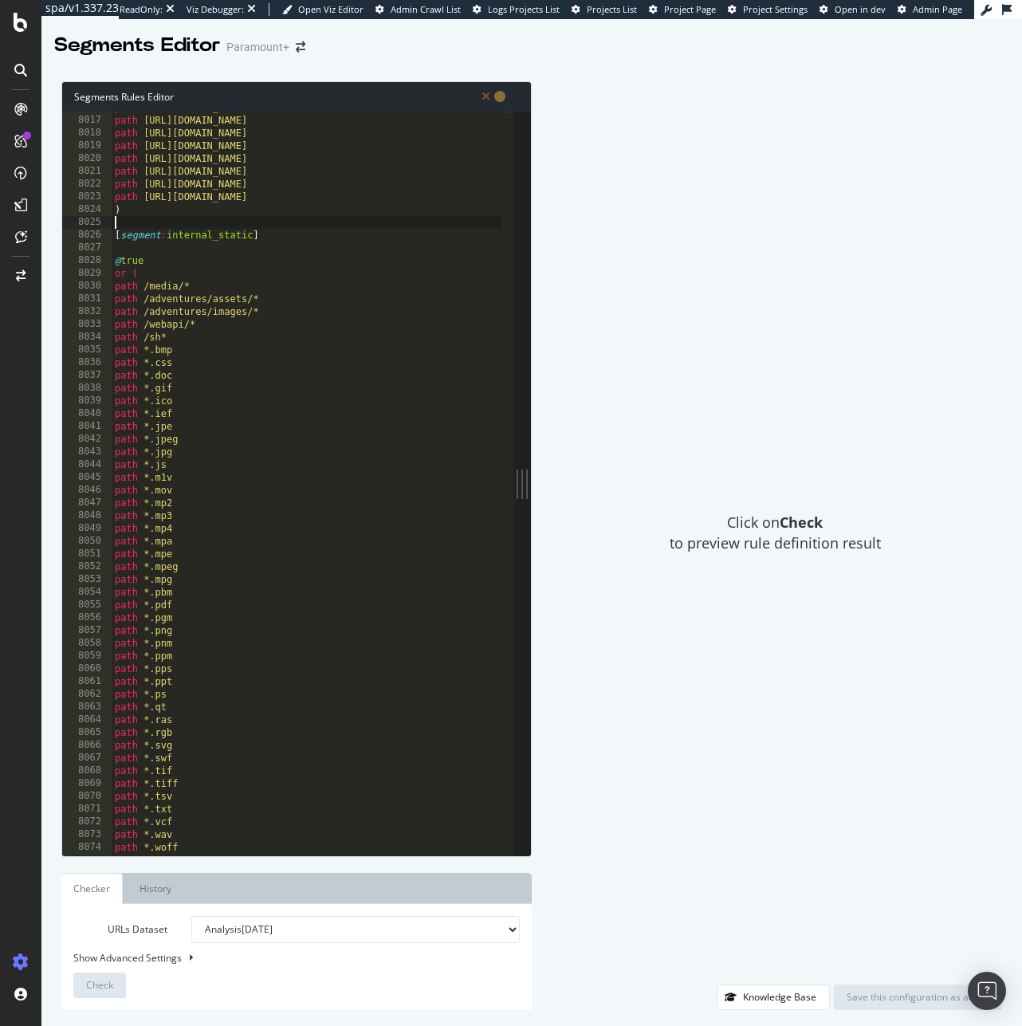
click at [173, 222] on div "path https://www.paramountplus.com/ve/shows/Team-Umizoomi/ path https://www.par…" at bounding box center [419, 479] width 614 height 757
click at [172, 216] on div "path https://www.paramountplus.com/ve/shows/Team-Umizoomi/ path https://www.par…" at bounding box center [419, 479] width 614 height 757
type textarea ")"
paste textarea "path https://www.paramountplus.com/ve/shows/Comedy-Central-Presenta-Mexico/"
type textarea "path https://www.paramountplus.com/ve/shows/Comedy-Central-Presenta-Mexico/"
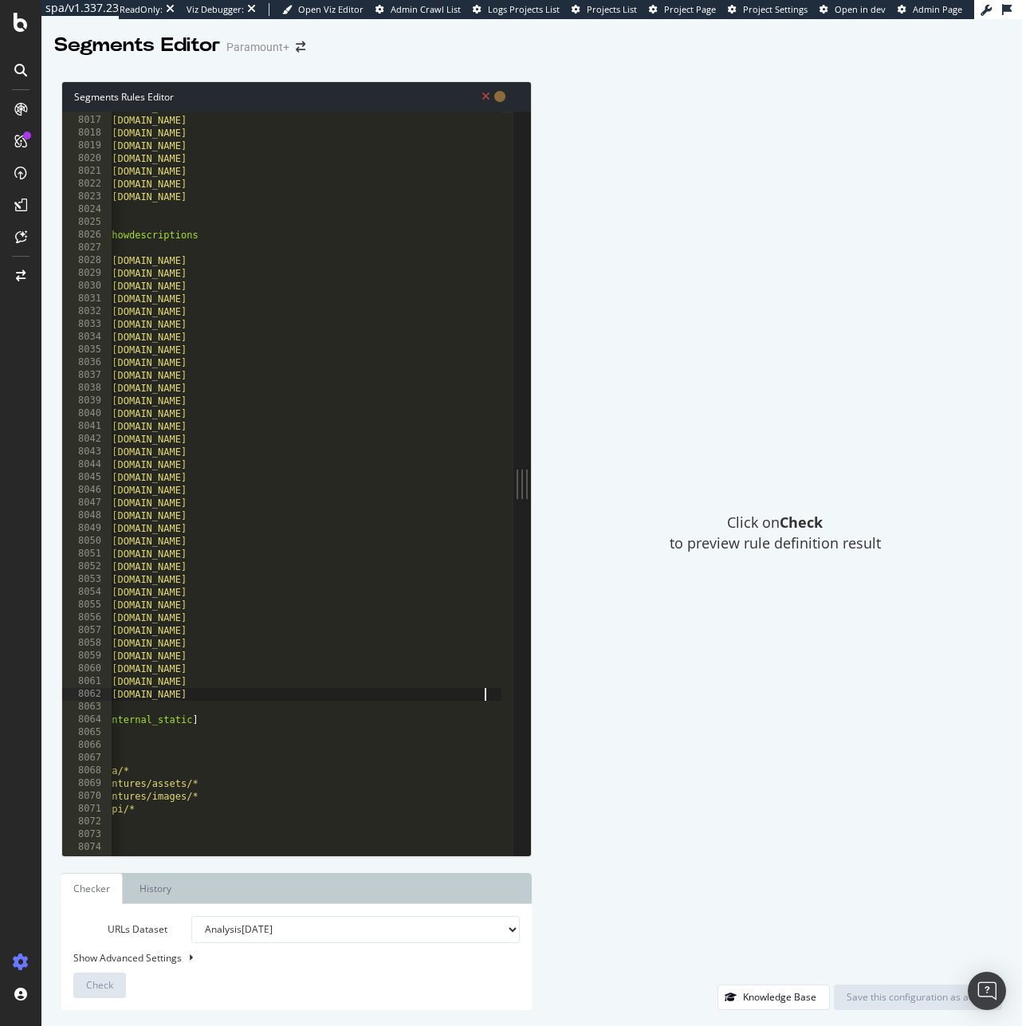
scroll to position [0, 0]
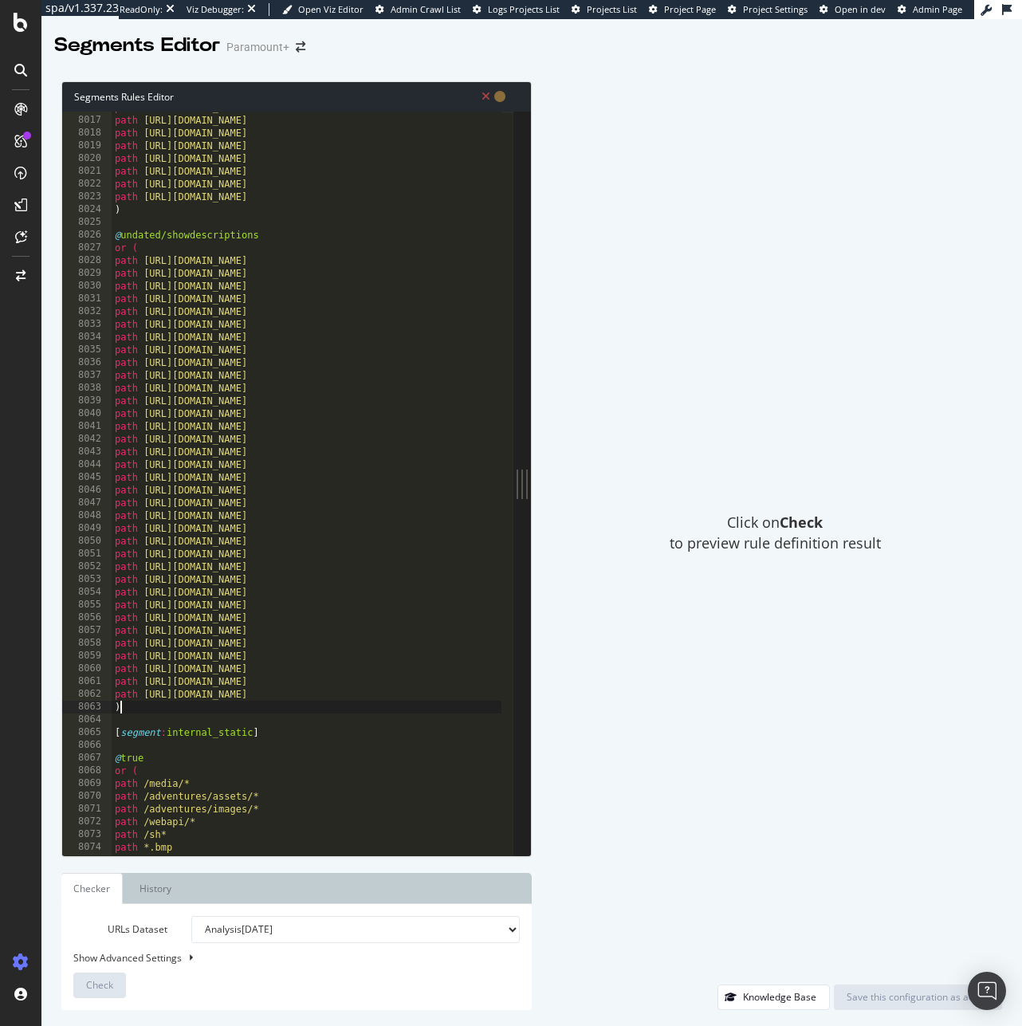
click at [386, 732] on div "path https://www.paramountplus.com/ve/shows/Team-Umizoomi/ path https://www.par…" at bounding box center [419, 479] width 614 height 757
type textarea "[segment:internal_static]"
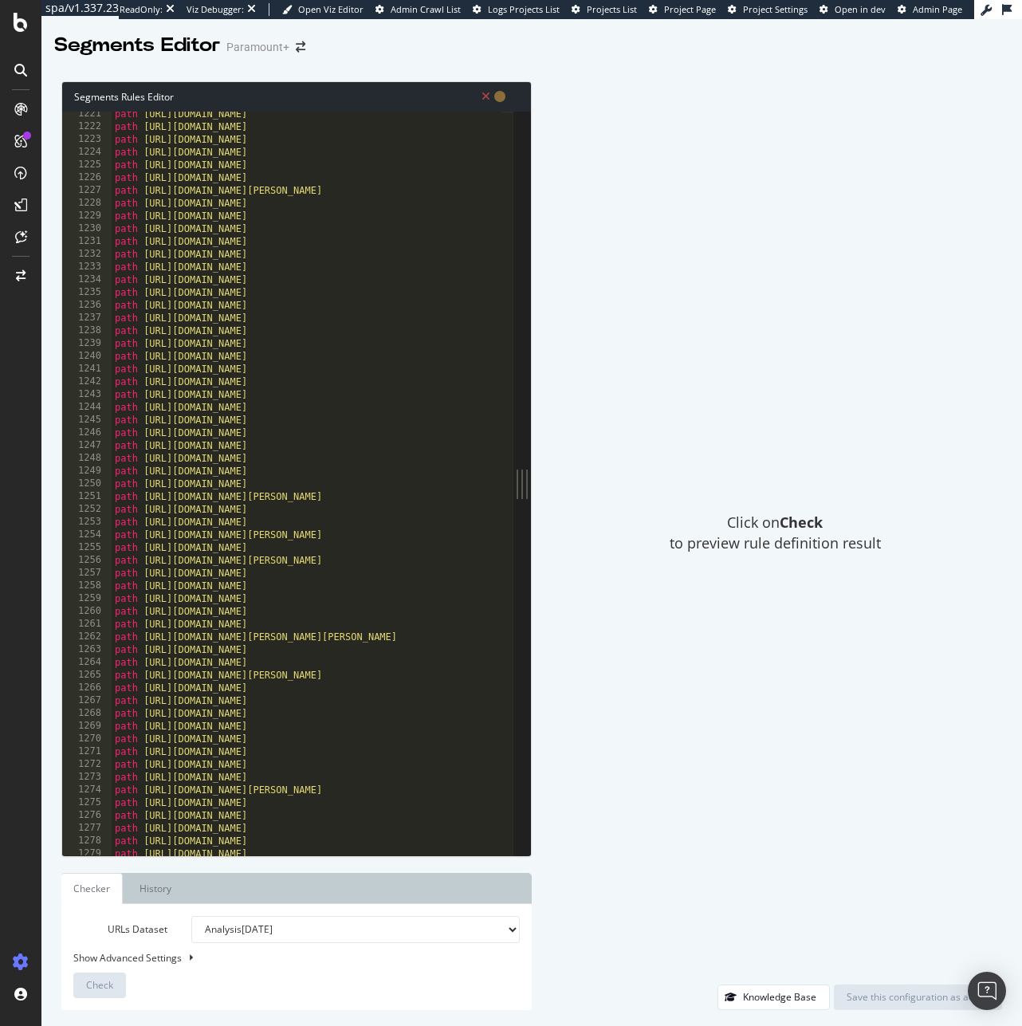
scroll to position [3272, 0]
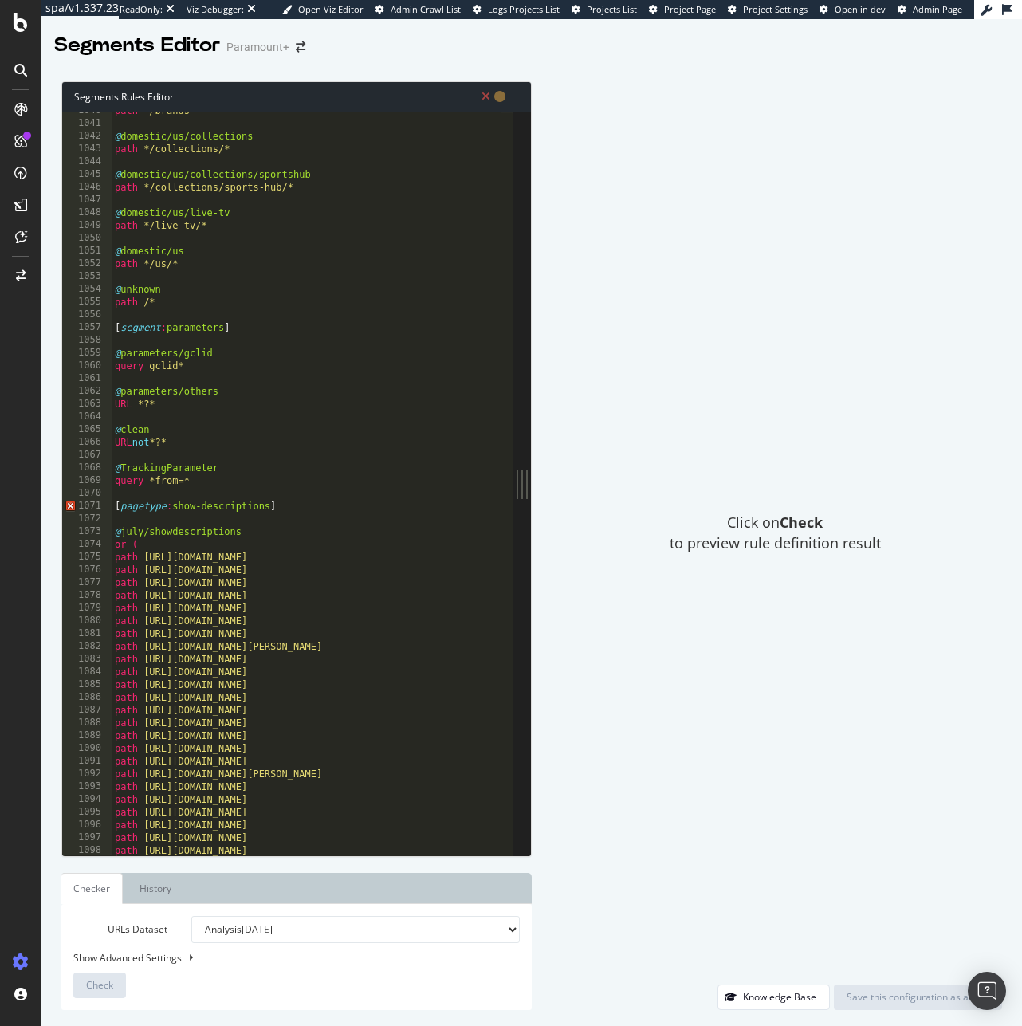
click at [156, 520] on div "path */brands* @ domestic/us/collections path */collections/* @ domestic/us/col…" at bounding box center [419, 482] width 614 height 757
drag, startPoint x: 163, startPoint y: 505, endPoint x: 136, endPoint y: 508, distance: 27.2
click at [136, 508] on div "path */brands* @ domestic/us/collections path */collections/* @ domestic/us/col…" at bounding box center [419, 482] width 614 height 757
click at [160, 500] on div "path */brands* @ domestic/us/collections path */collections/* @ domestic/us/col…" at bounding box center [419, 482] width 614 height 757
drag, startPoint x: 164, startPoint y: 503, endPoint x: 124, endPoint y: 502, distance: 40.6
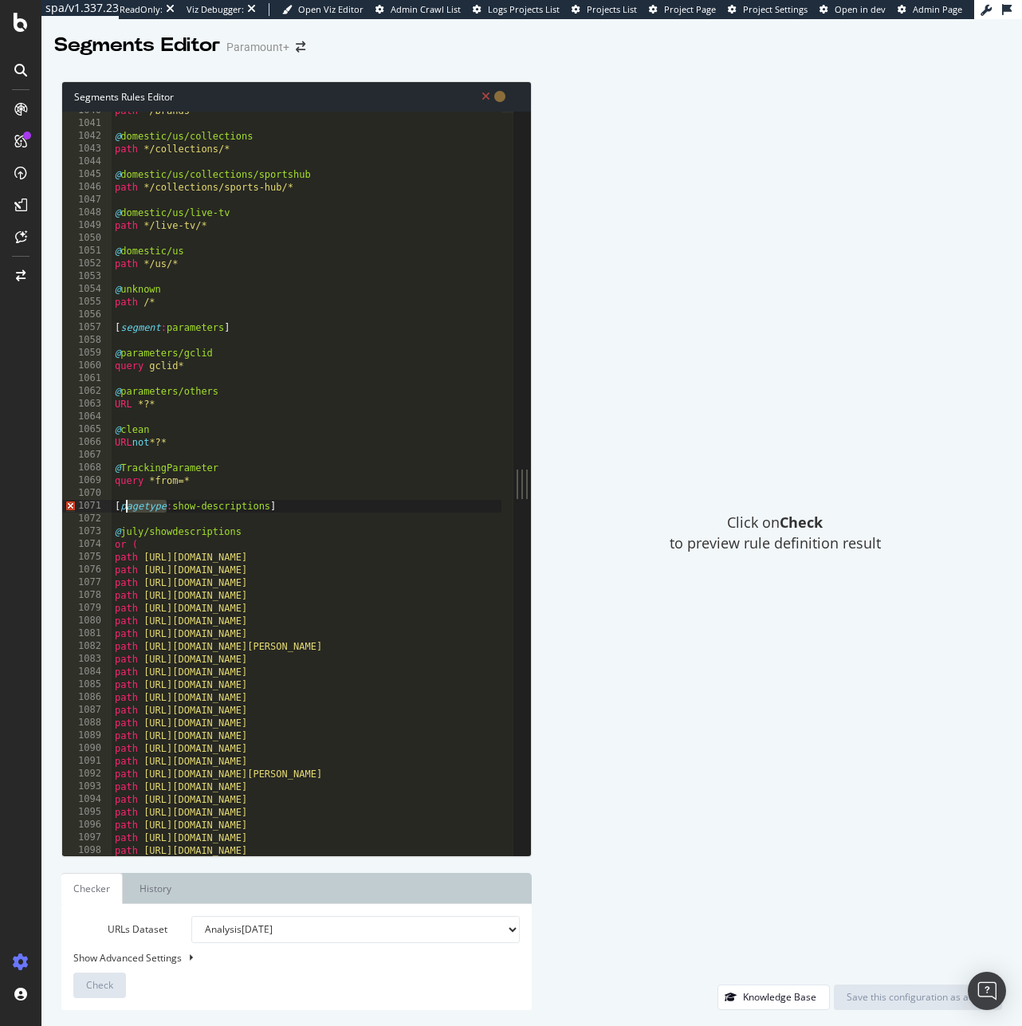
click at [124, 502] on div "path */brands* @ domestic/us/collections path */collections/* @ domestic/us/col…" at bounding box center [419, 482] width 614 height 757
type textarea "[segment:show-descriptions]"
click at [865, 993] on div "Save this configuration as active" at bounding box center [917, 997] width 143 height 14
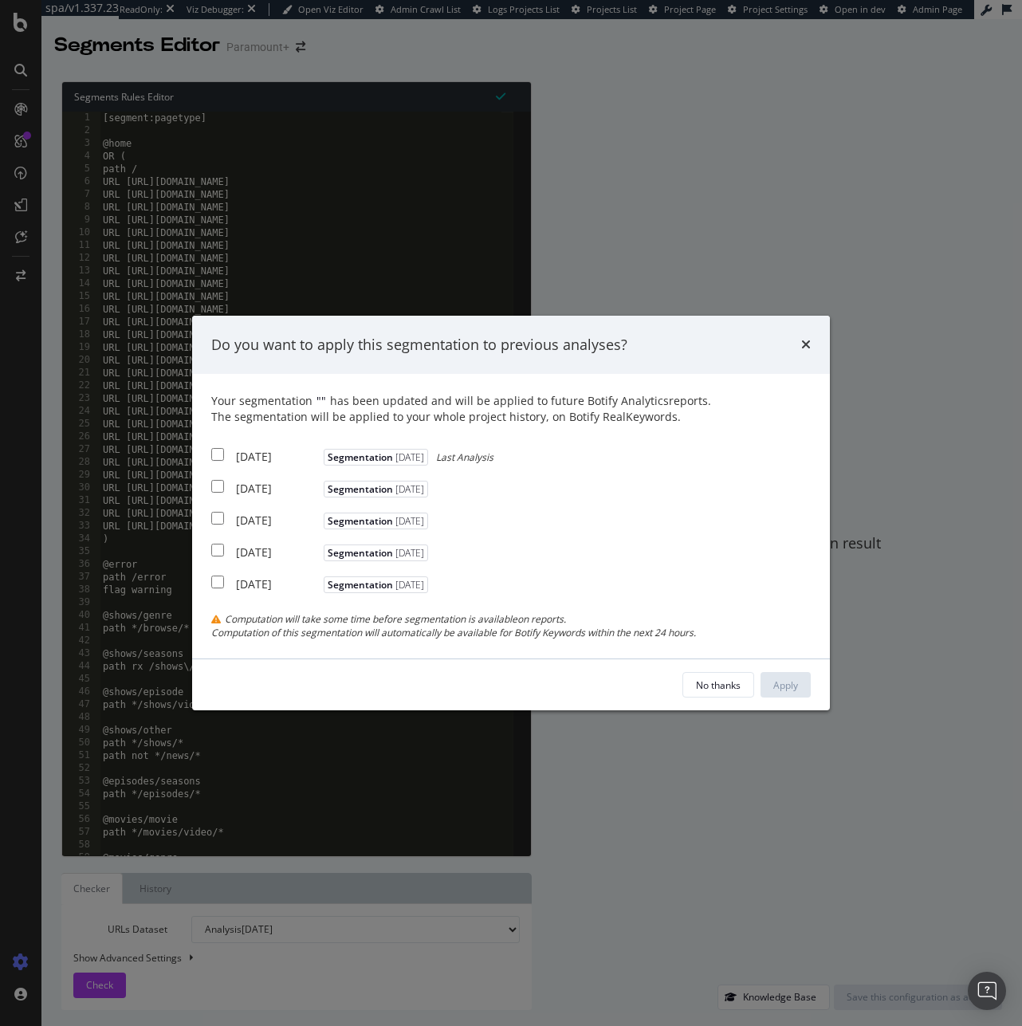
click at [213, 448] on input "modal" at bounding box center [217, 454] width 13 height 13
checkbox input "true"
click at [777, 681] on div "Apply" at bounding box center [785, 685] width 25 height 14
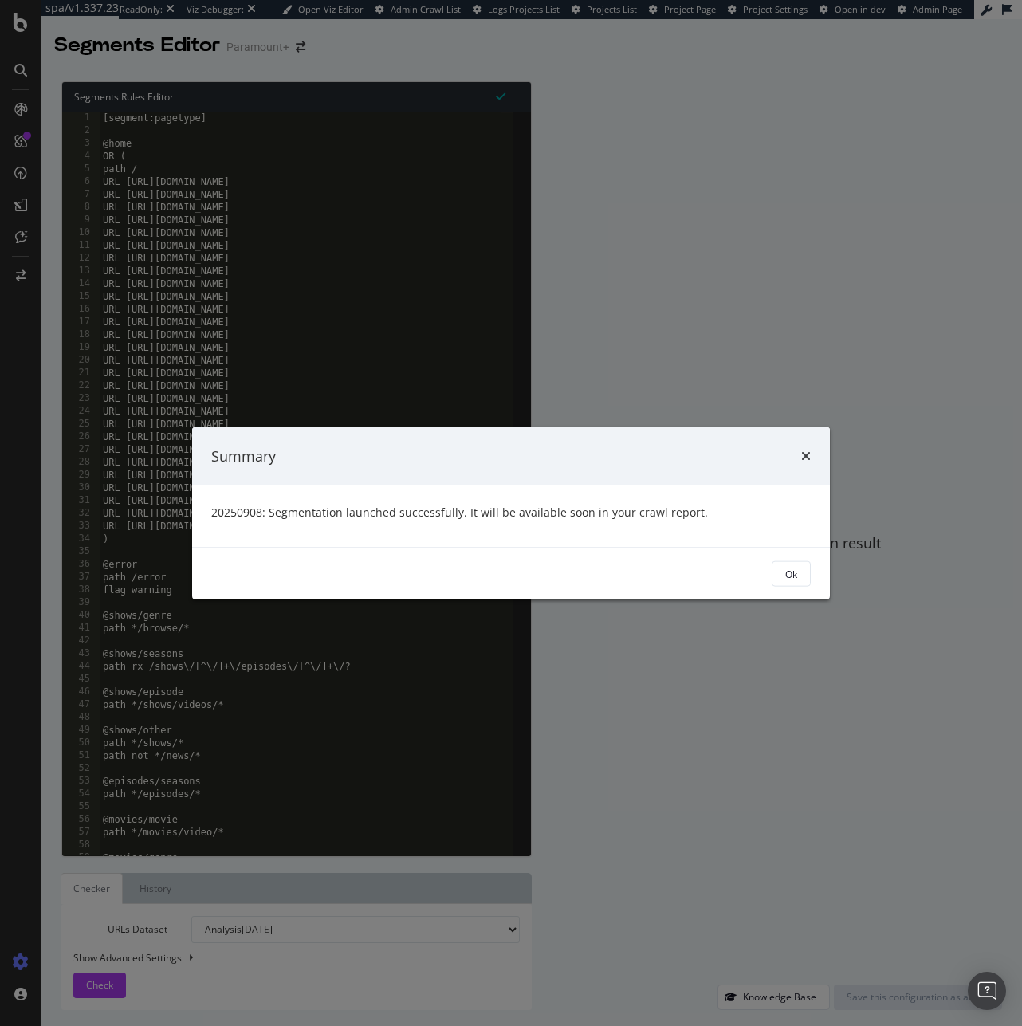
drag, startPoint x: 790, startPoint y: 575, endPoint x: 784, endPoint y: 551, distance: 24.5
click at [790, 575] on div "Ok" at bounding box center [791, 574] width 12 height 14
